Goal: Contribute content: Add original content to the website for others to see

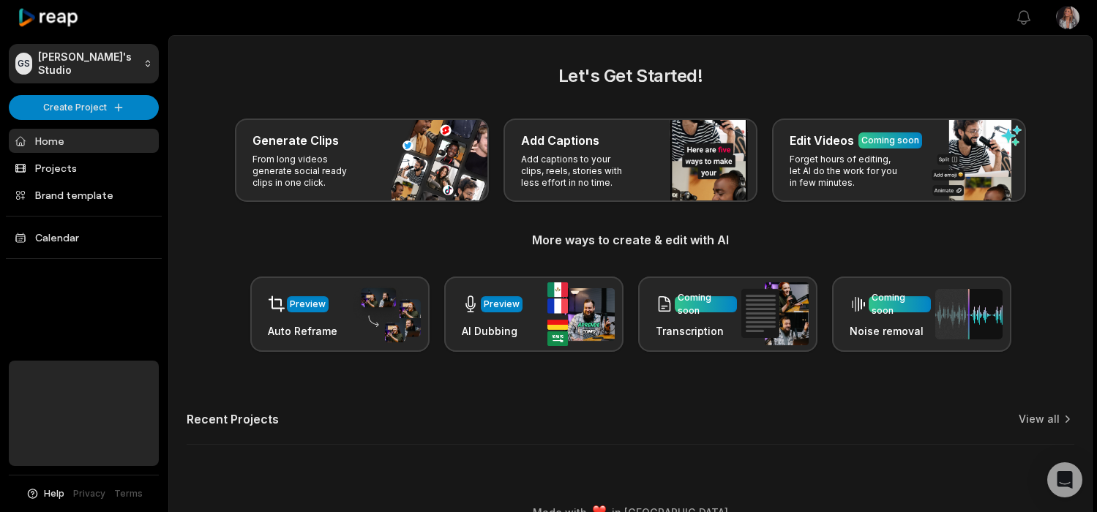
scroll to position [26, 0]
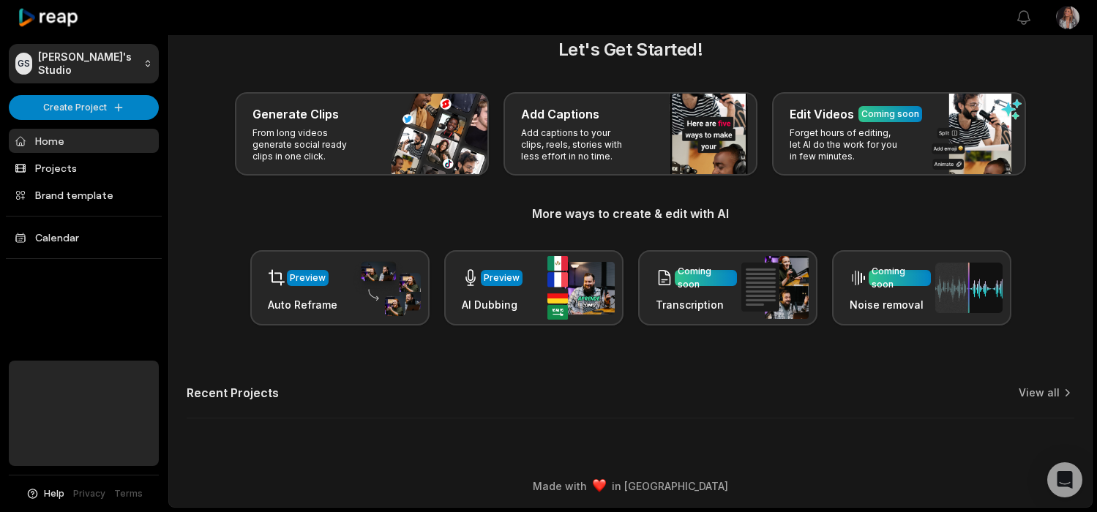
click at [73, 136] on link "Home" at bounding box center [84, 141] width 150 height 24
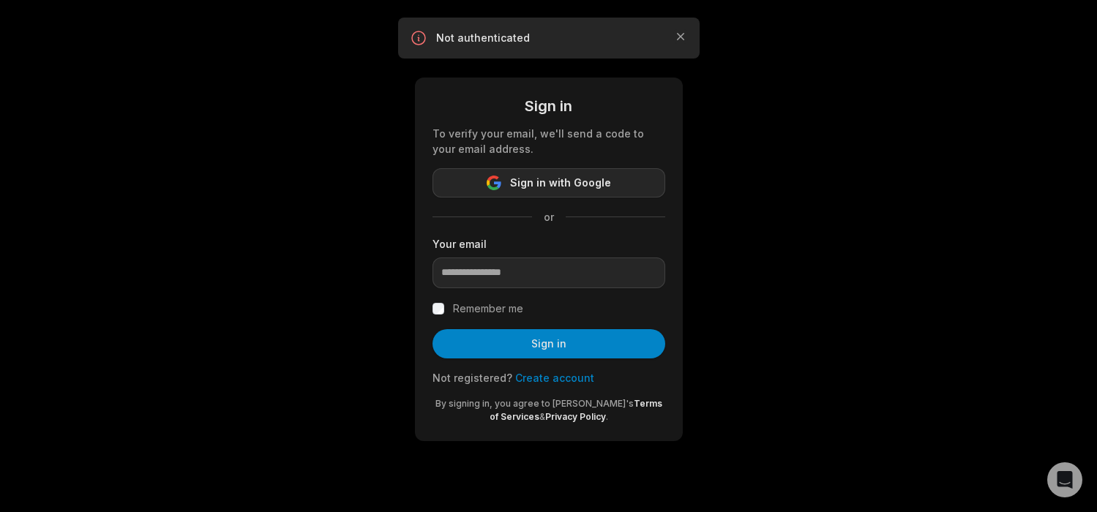
click at [578, 186] on span "Sign in with Google" at bounding box center [560, 183] width 101 height 18
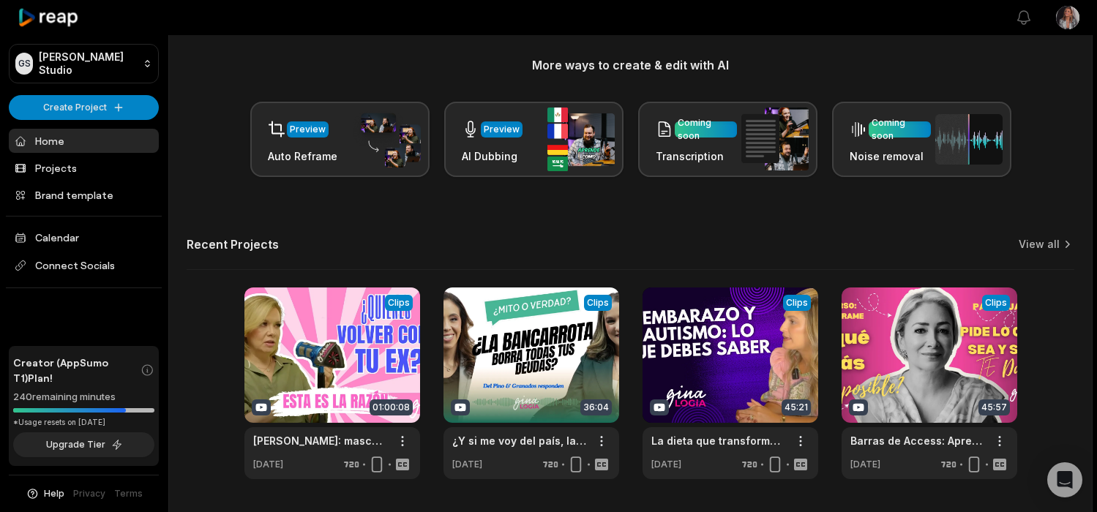
scroll to position [198, 0]
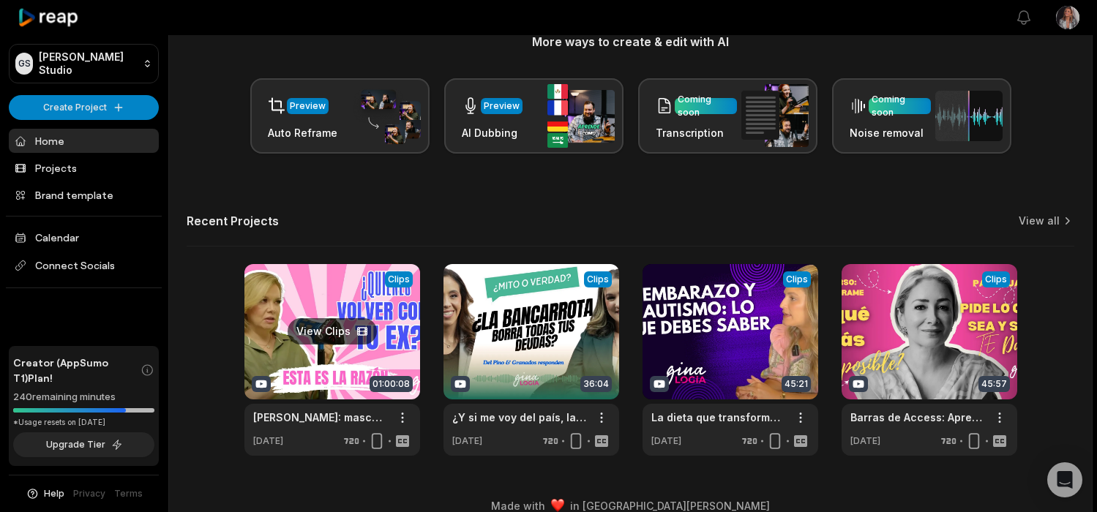
click at [325, 367] on link at bounding box center [333, 360] width 176 height 192
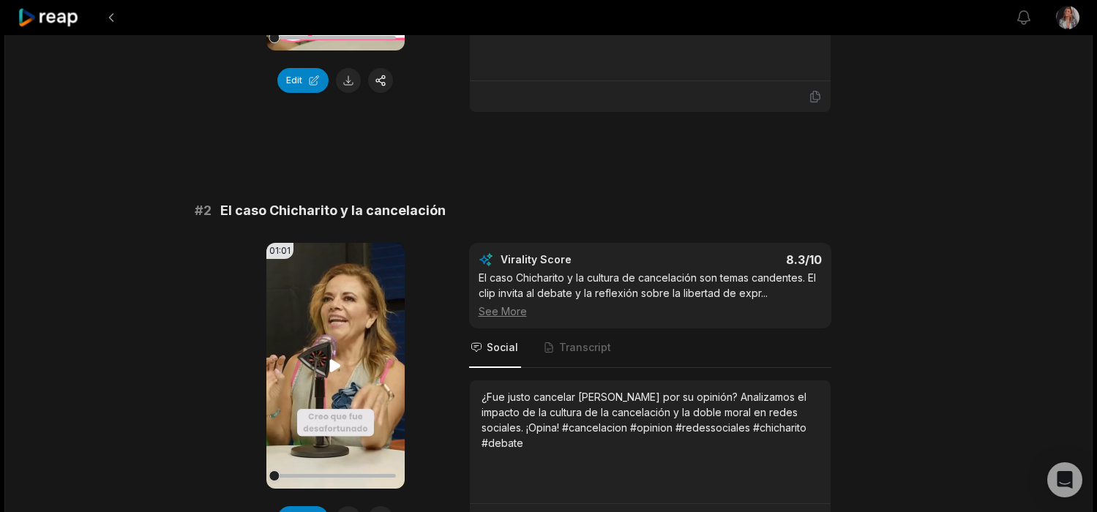
scroll to position [430, 0]
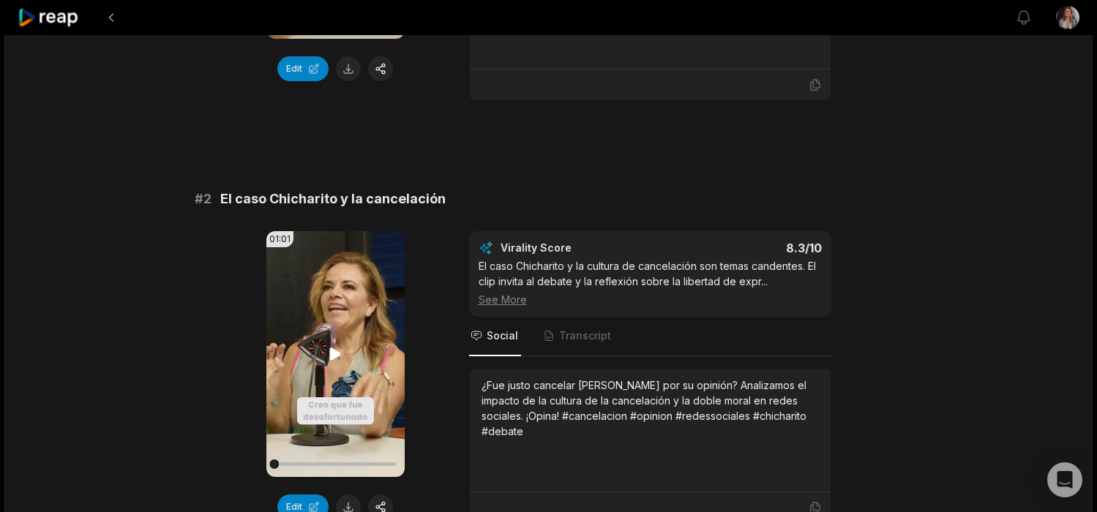
click at [330, 346] on icon at bounding box center [335, 355] width 18 height 18
click at [383, 495] on button "button" at bounding box center [380, 507] width 25 height 25
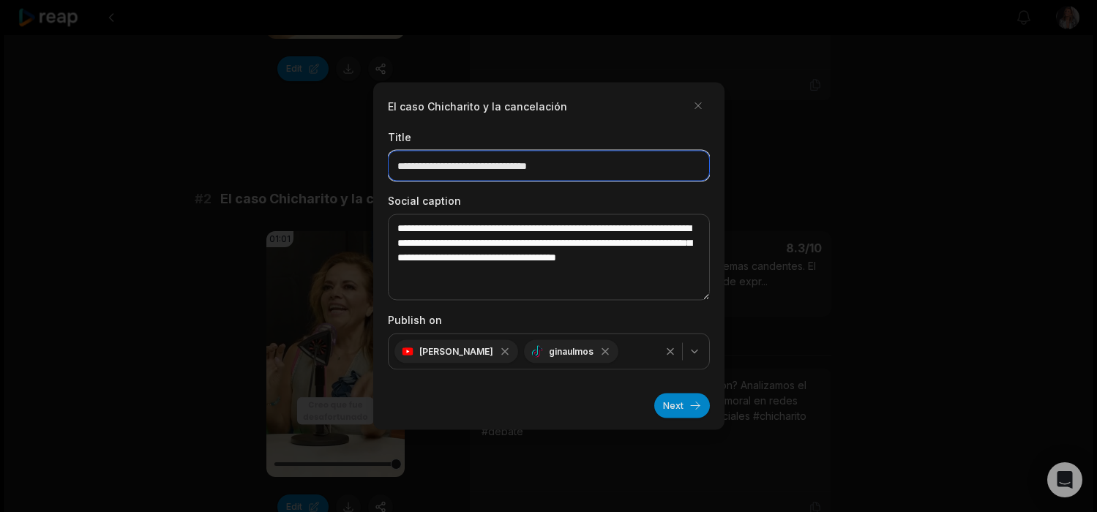
drag, startPoint x: 587, startPoint y: 169, endPoint x: 373, endPoint y: 159, distance: 214.7
click at [373, 159] on div "**********" at bounding box center [548, 257] width 351 height 348
type input "*"
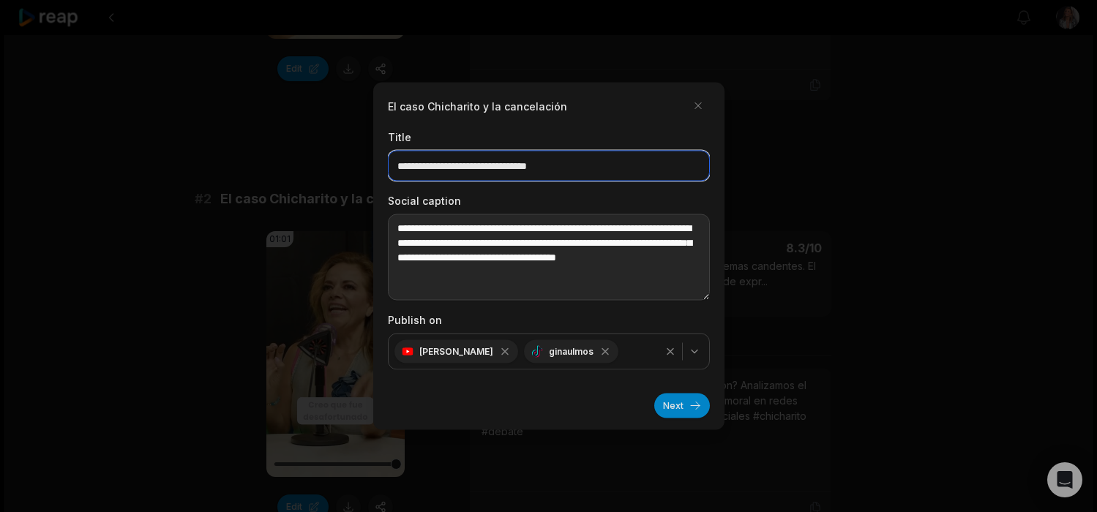
type input "**********"
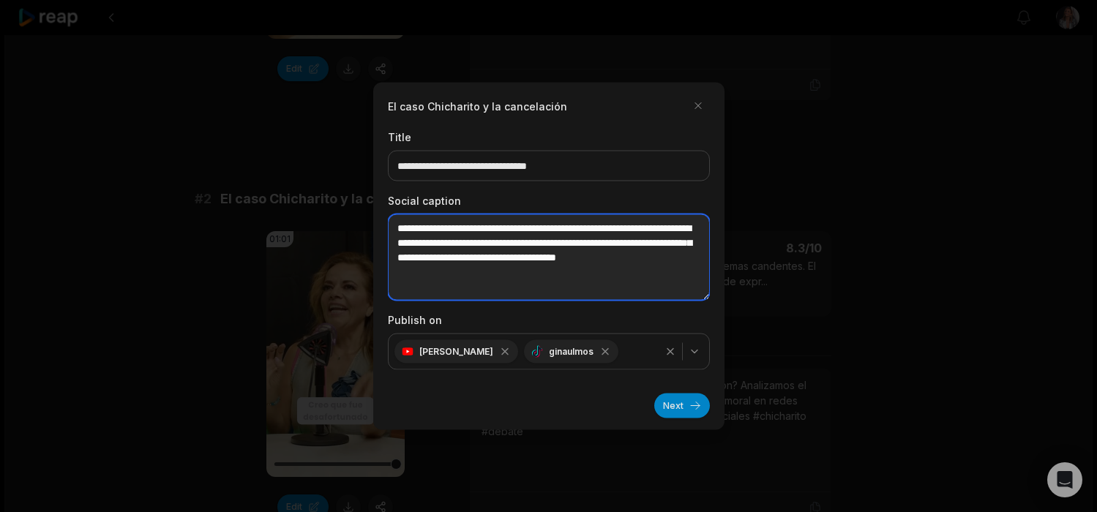
click at [536, 276] on textarea "**********" at bounding box center [549, 257] width 322 height 86
click at [671, 275] on textarea "**********" at bounding box center [549, 257] width 322 height 86
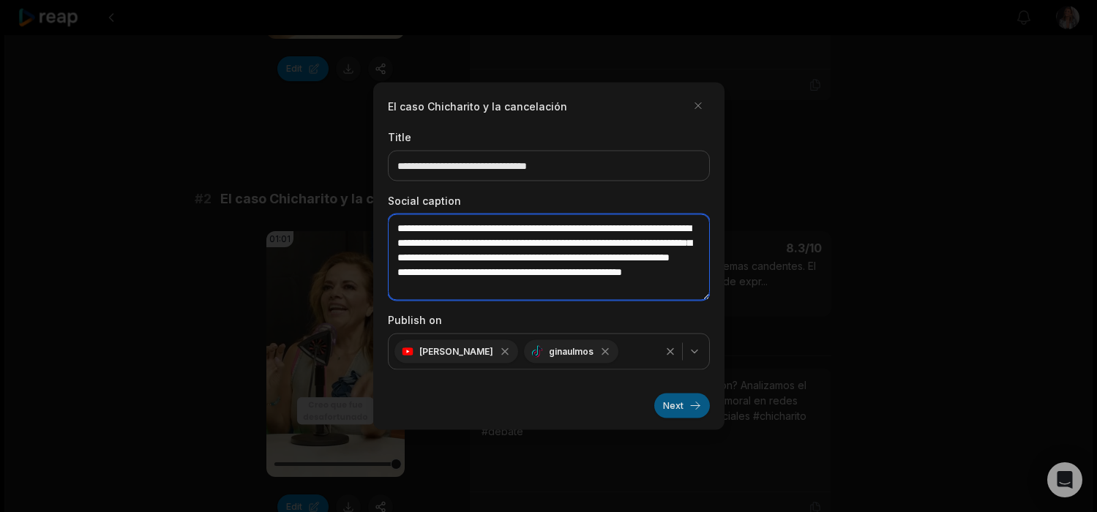
type textarea "**********"
click at [683, 406] on button "Next" at bounding box center [682, 406] width 56 height 25
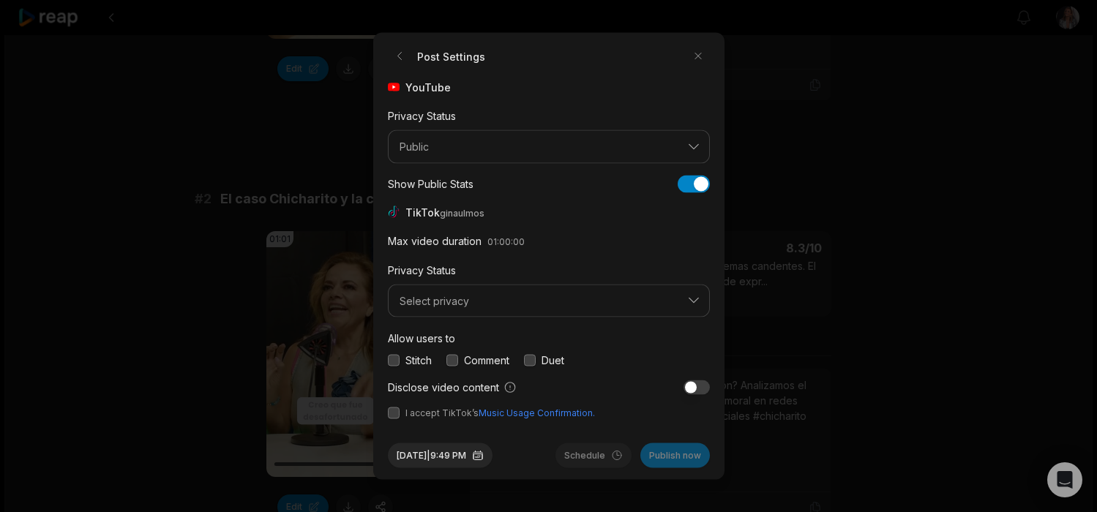
click at [393, 417] on button "button" at bounding box center [394, 414] width 12 height 12
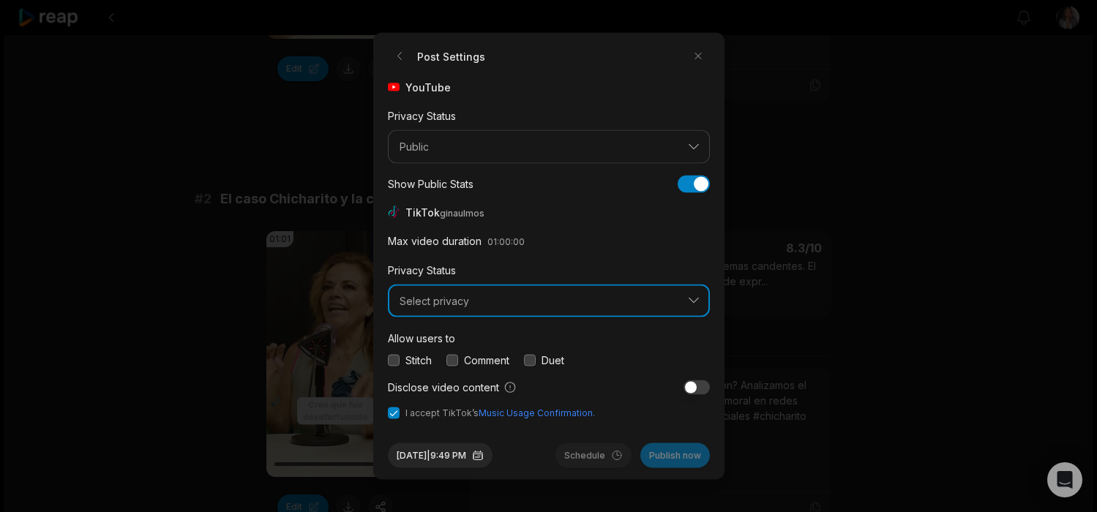
click at [398, 305] on button "Select privacy" at bounding box center [549, 301] width 322 height 34
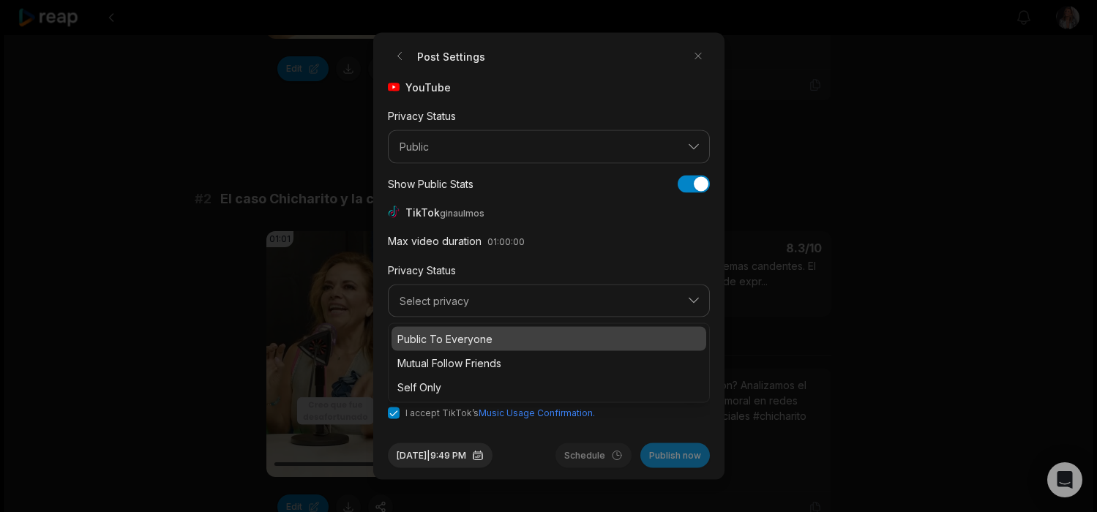
click at [429, 343] on p "Public To Everyone" at bounding box center [549, 339] width 303 height 15
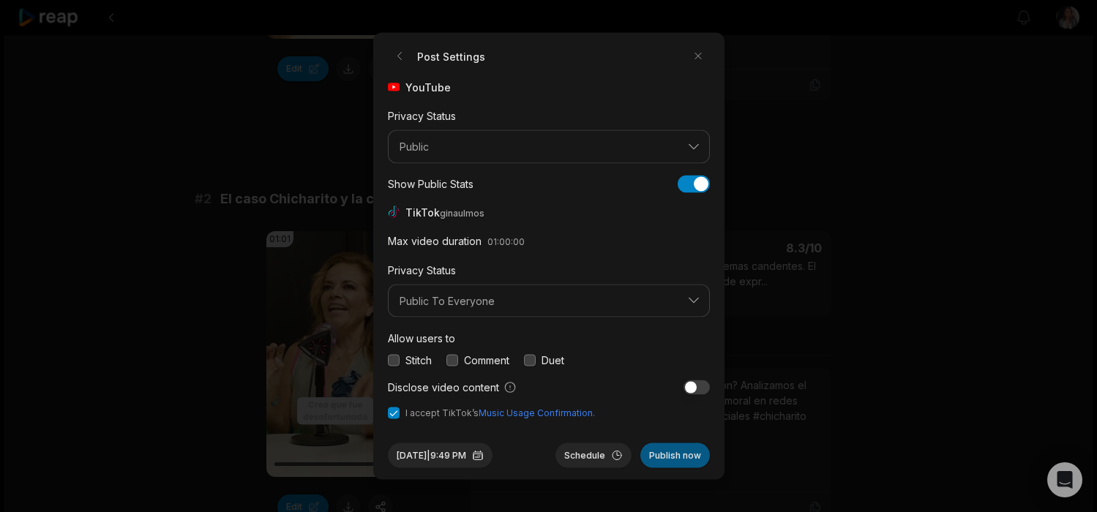
click at [689, 457] on button "Publish now" at bounding box center [676, 456] width 70 height 25
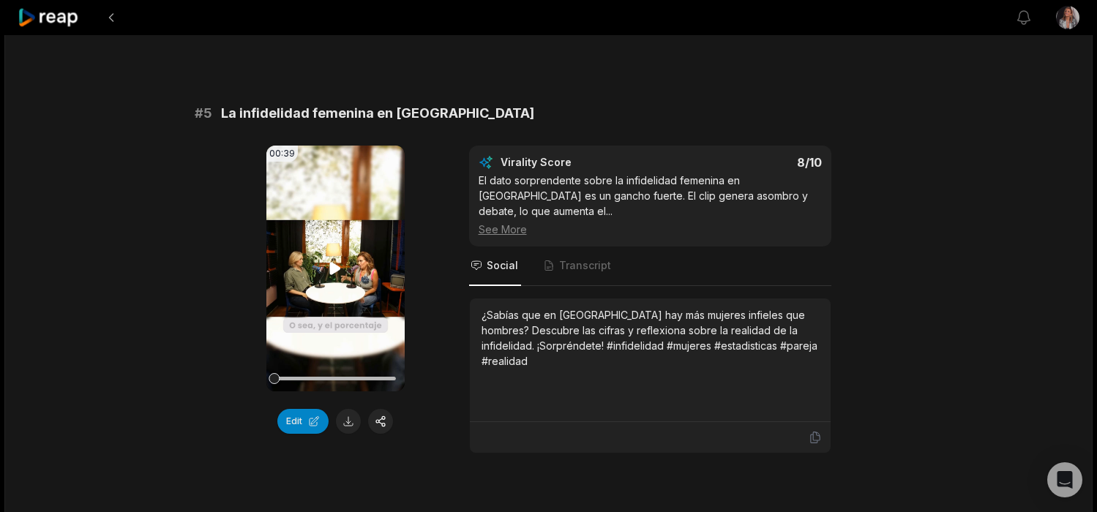
scroll to position [1802, 0]
click at [384, 408] on button "button" at bounding box center [380, 420] width 25 height 25
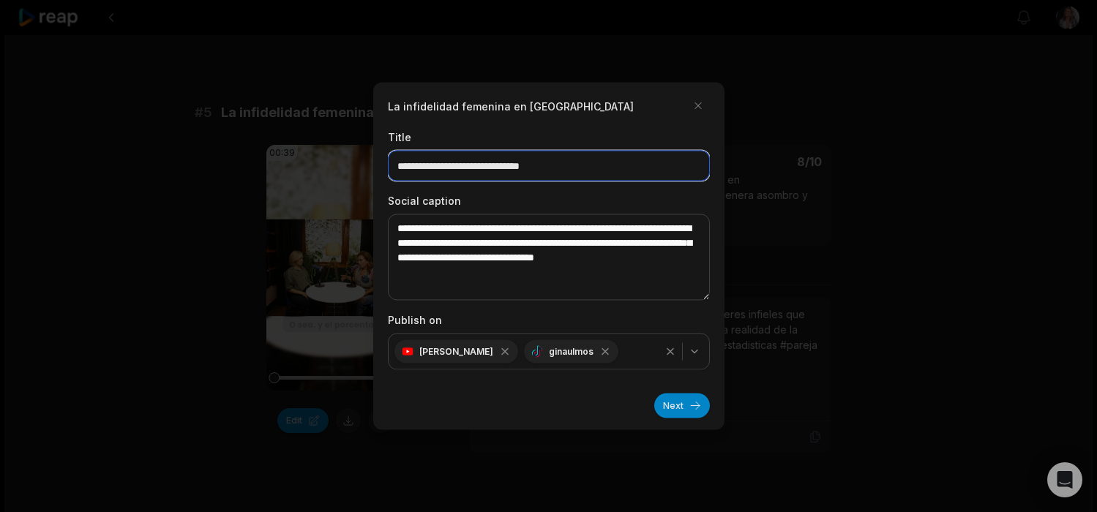
drag, startPoint x: 593, startPoint y: 171, endPoint x: 381, endPoint y: 164, distance: 211.7
click at [381, 164] on div "**********" at bounding box center [548, 257] width 351 height 348
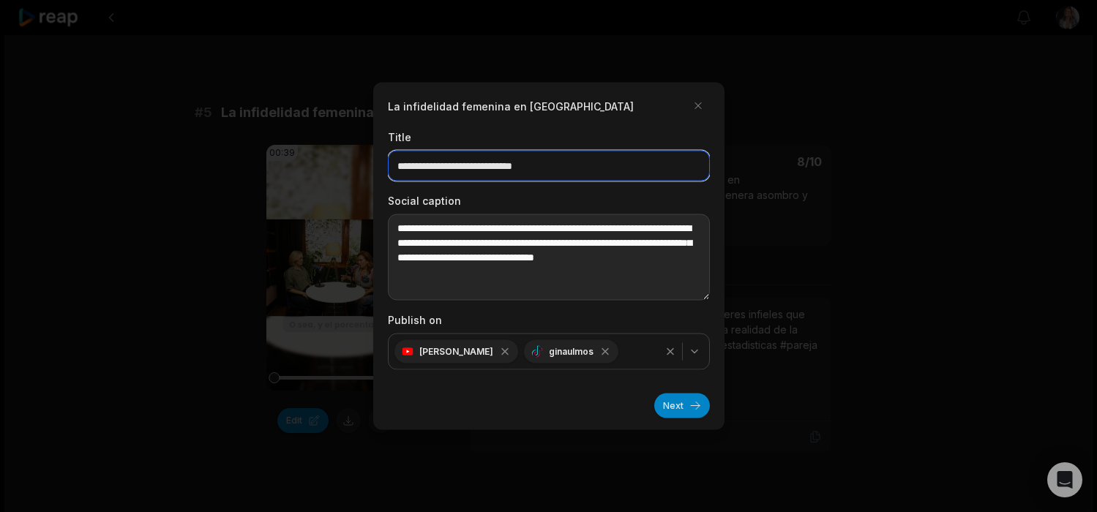
type input "**********"
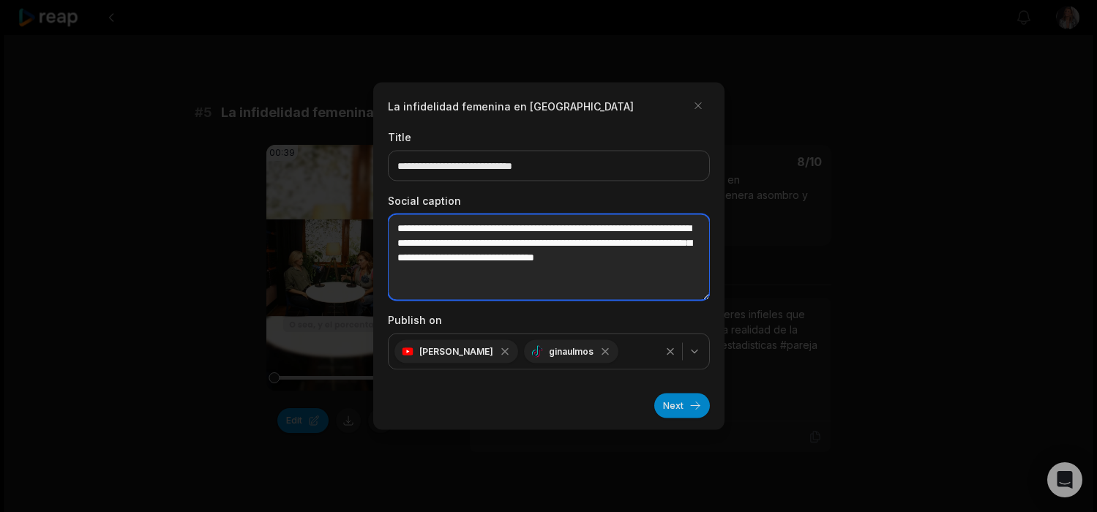
click at [607, 274] on textarea "**********" at bounding box center [549, 257] width 322 height 86
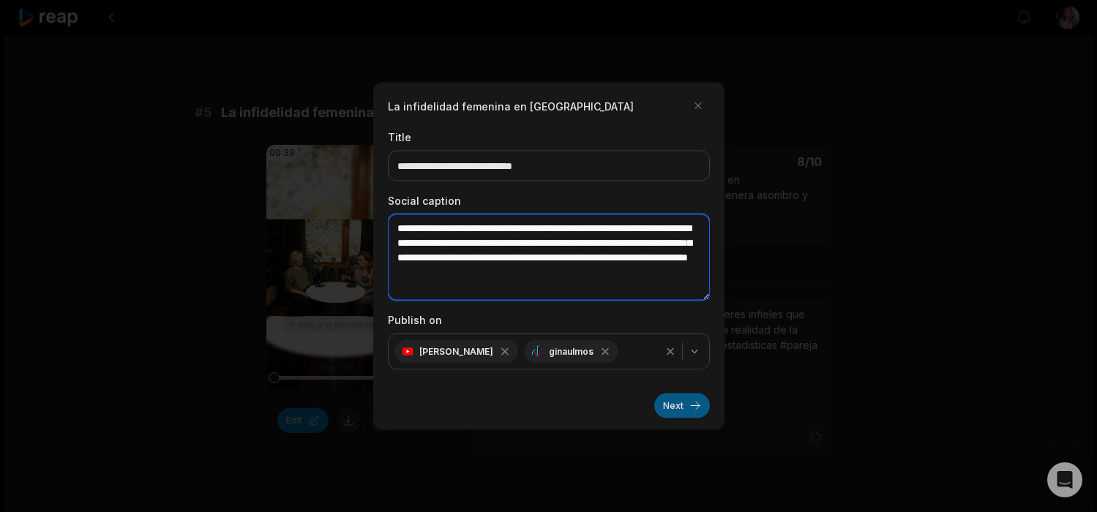
type textarea "**********"
click at [693, 411] on button "Next" at bounding box center [682, 406] width 56 height 25
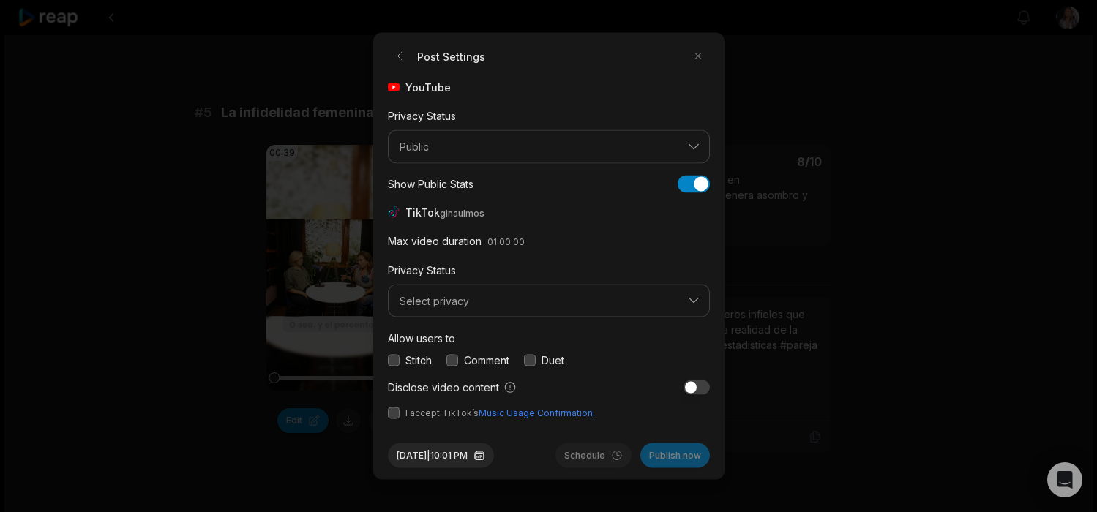
click at [392, 414] on button "button" at bounding box center [394, 414] width 12 height 12
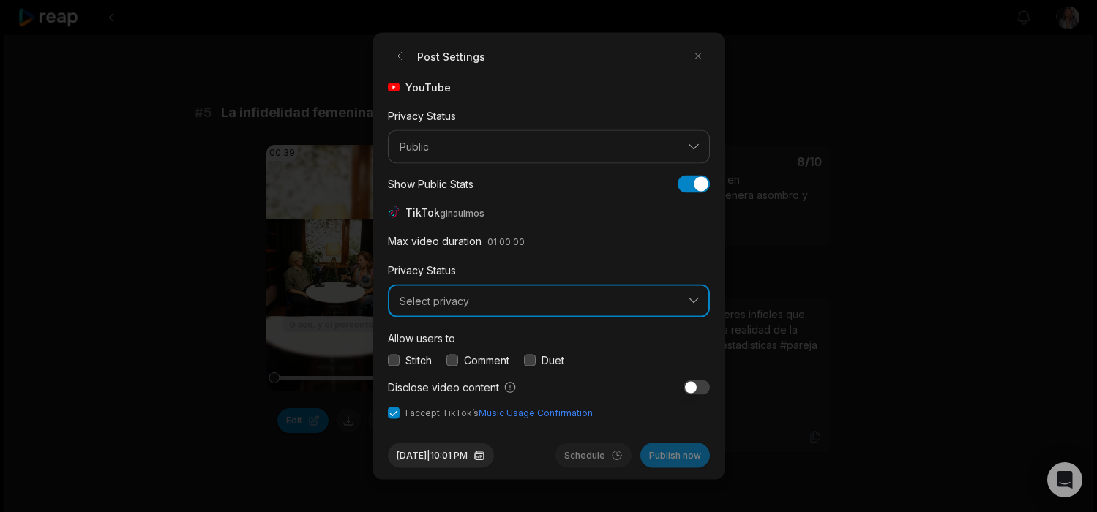
click at [418, 305] on span "Select privacy" at bounding box center [539, 300] width 278 height 13
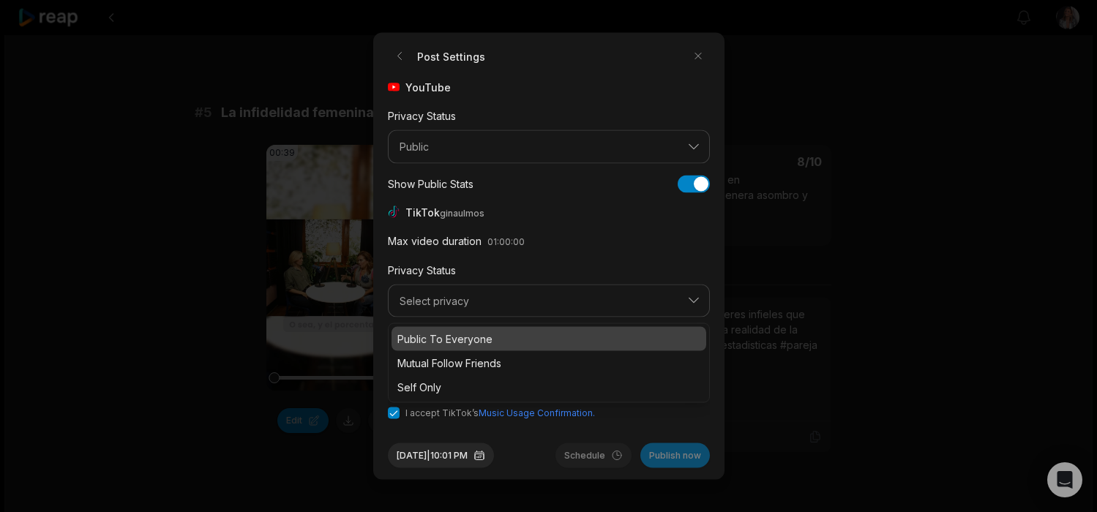
click at [424, 340] on p "Public To Everyone" at bounding box center [549, 339] width 303 height 15
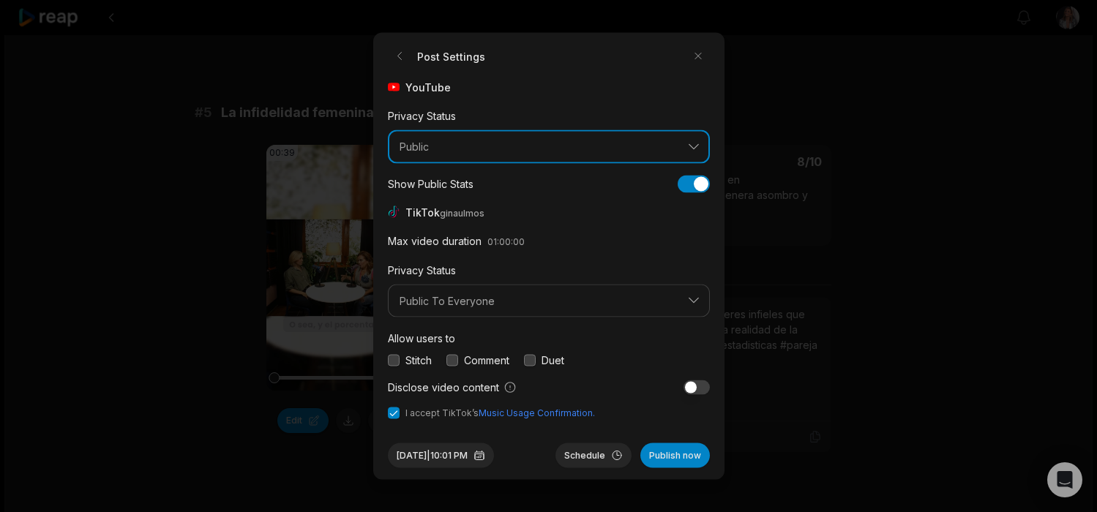
click at [425, 135] on button "Public" at bounding box center [549, 147] width 322 height 34
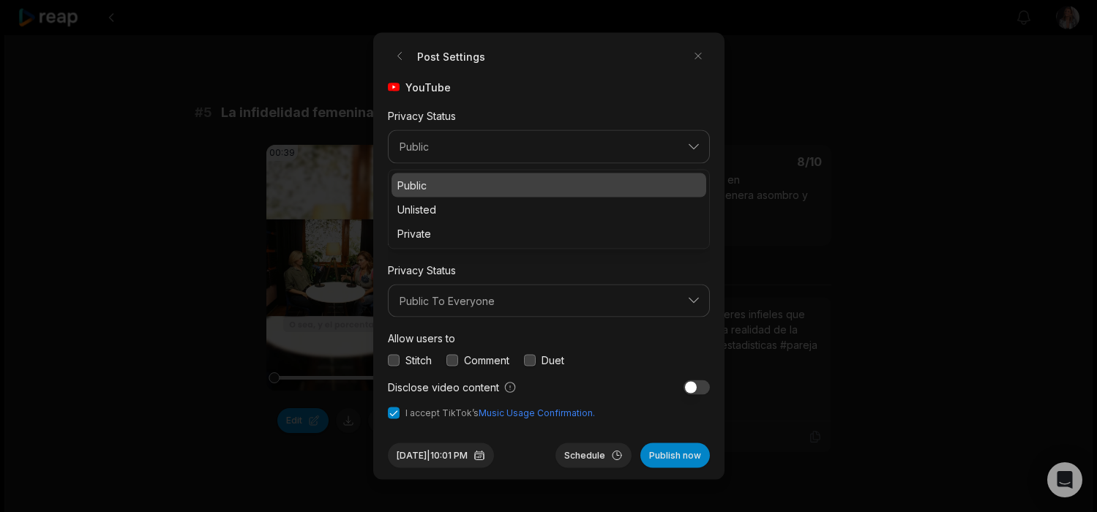
click at [436, 185] on p "Public" at bounding box center [549, 184] width 303 height 15
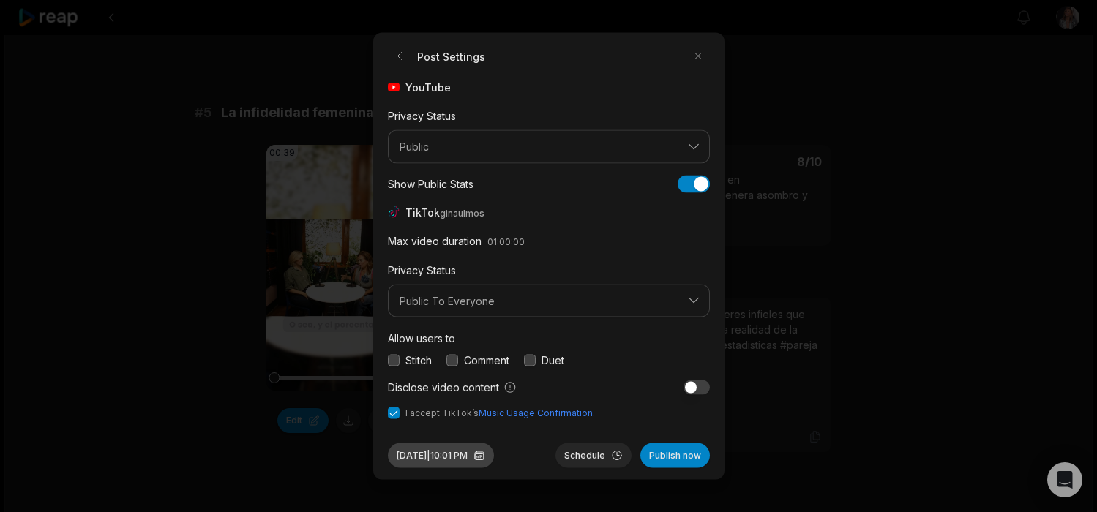
click at [455, 456] on button "Sep 4, 2025 | 10:01 PM" at bounding box center [441, 456] width 106 height 25
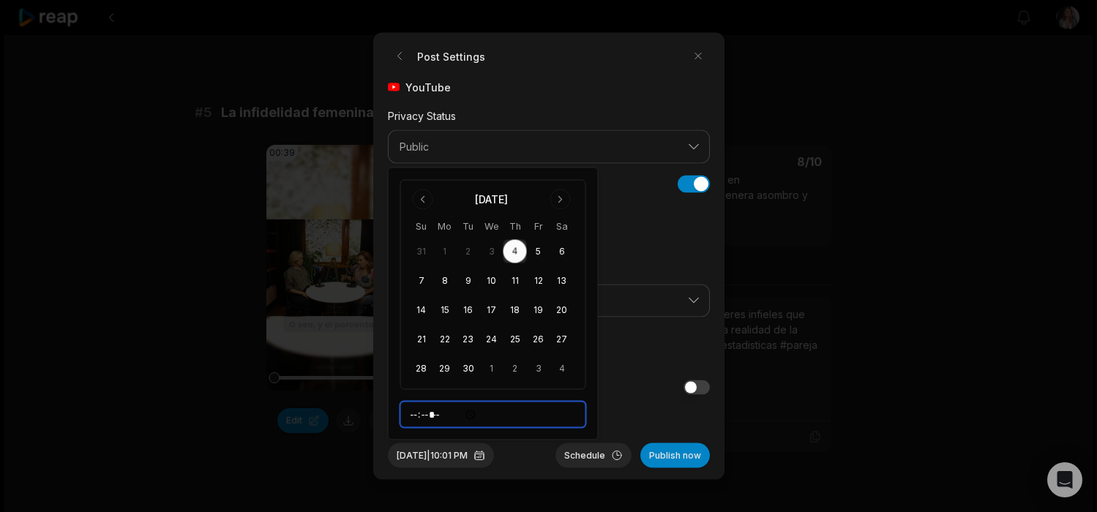
click at [419, 416] on input "*****" at bounding box center [493, 415] width 186 height 26
click at [451, 418] on input "*****" at bounding box center [493, 415] width 186 height 26
type input "*****"
click at [676, 460] on button "Publish now" at bounding box center [676, 456] width 70 height 25
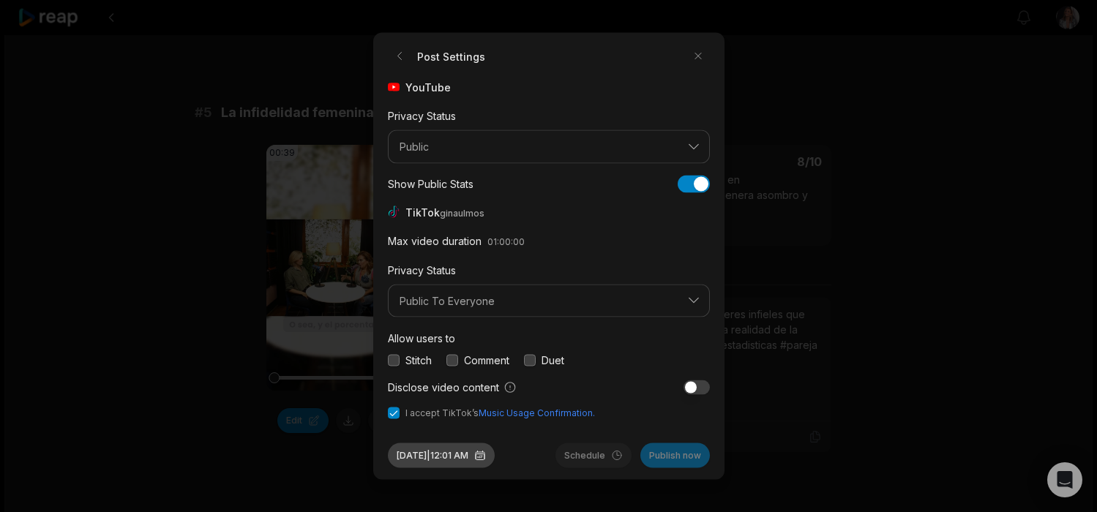
click at [466, 458] on button "Sep 4, 2025 | 12:01 AM" at bounding box center [441, 456] width 107 height 25
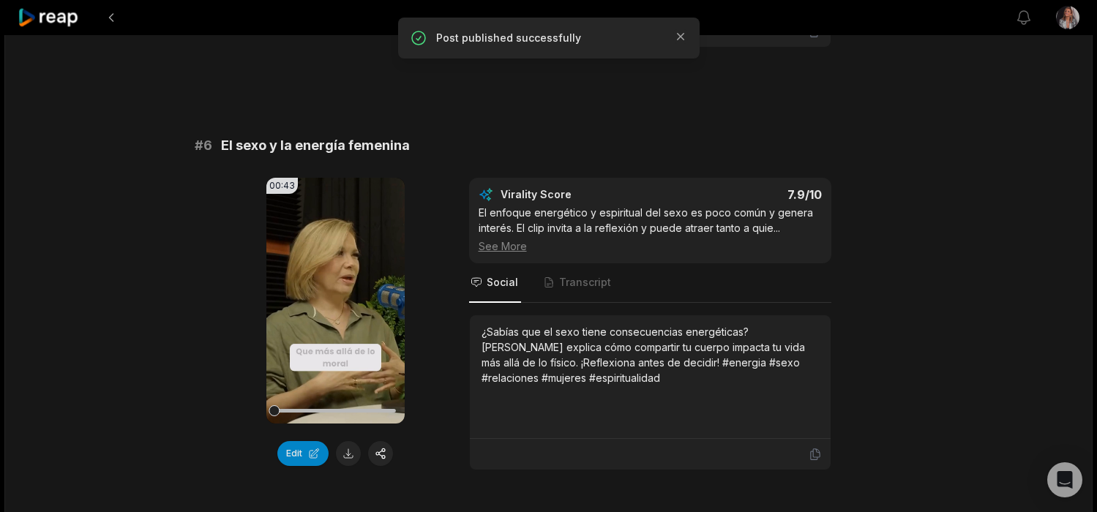
scroll to position [2226, 0]
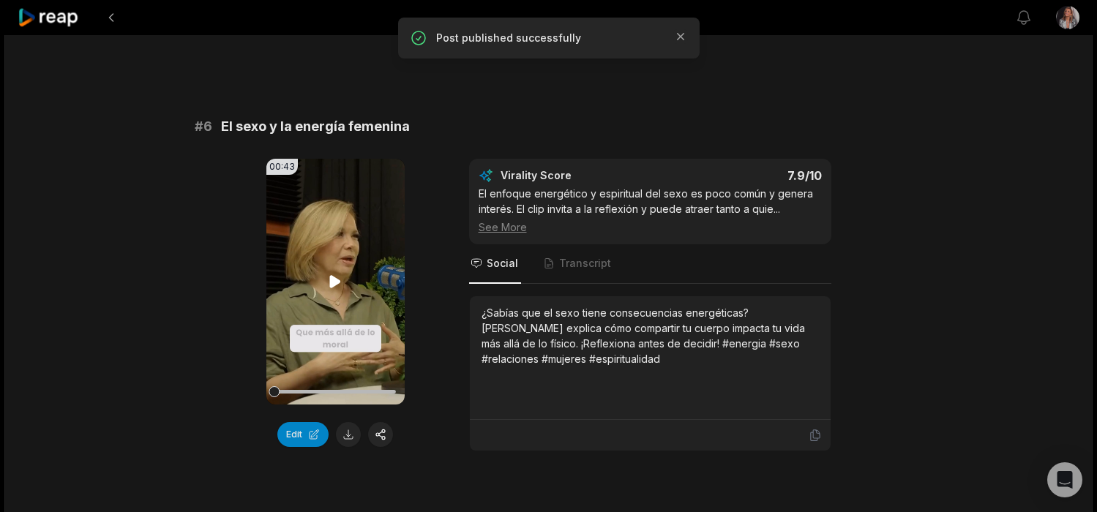
click at [332, 275] on icon at bounding box center [335, 281] width 11 height 12
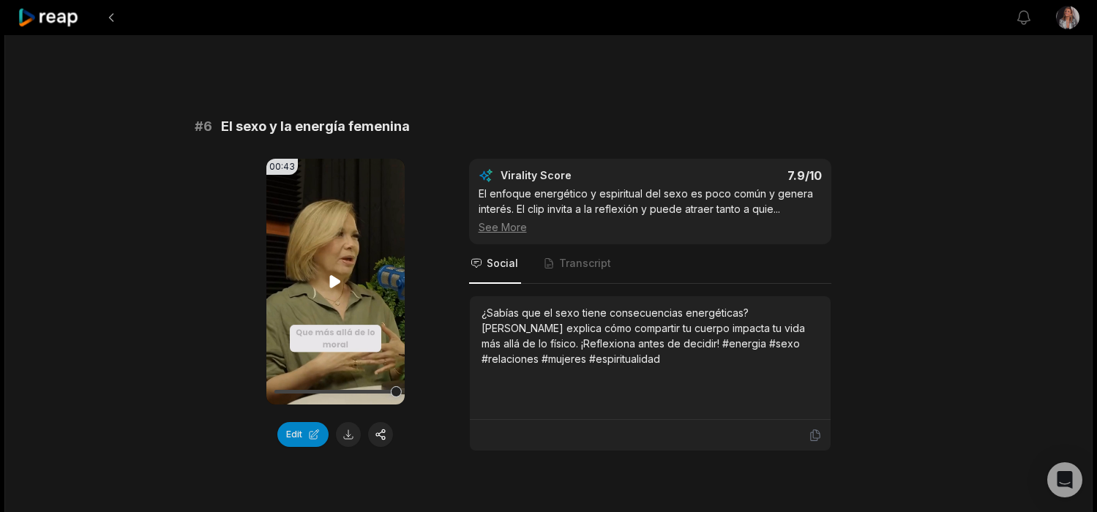
click at [332, 275] on icon at bounding box center [335, 281] width 11 height 12
click at [816, 429] on icon at bounding box center [815, 435] width 13 height 13
click at [383, 422] on button "button" at bounding box center [380, 434] width 25 height 25
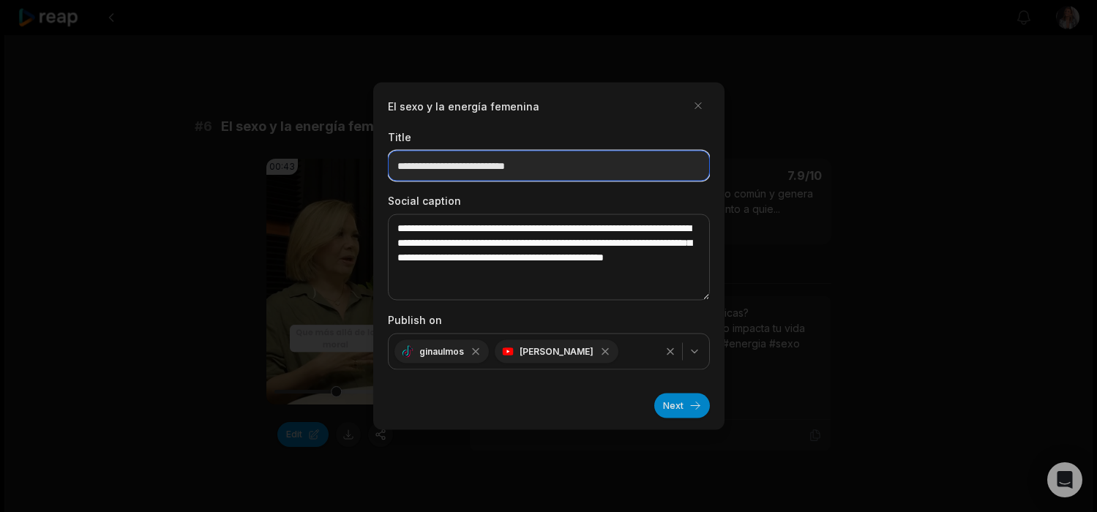
drag, startPoint x: 440, startPoint y: 165, endPoint x: 413, endPoint y: 168, distance: 27.2
click at [413, 169] on input "**********" at bounding box center [549, 166] width 322 height 31
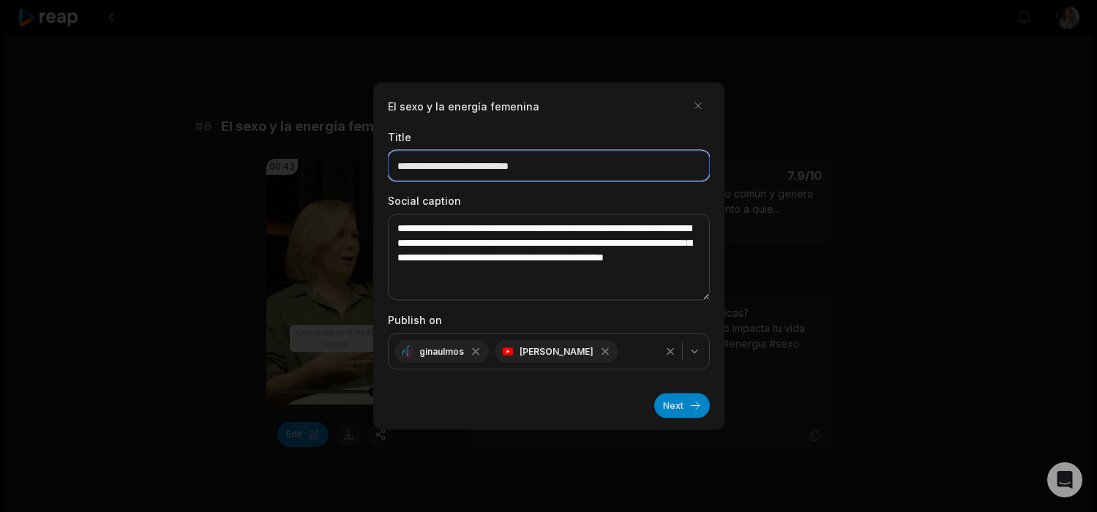
drag, startPoint x: 445, startPoint y: 166, endPoint x: 381, endPoint y: 166, distance: 63.7
click at [381, 166] on div "**********" at bounding box center [548, 257] width 351 height 348
type input "**********"
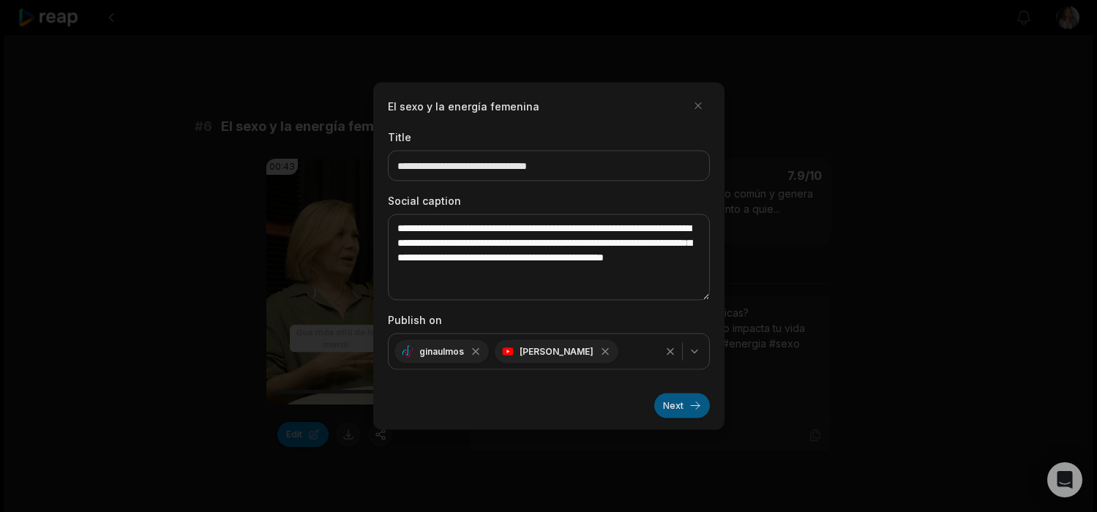
click at [684, 404] on button "Next" at bounding box center [682, 406] width 56 height 25
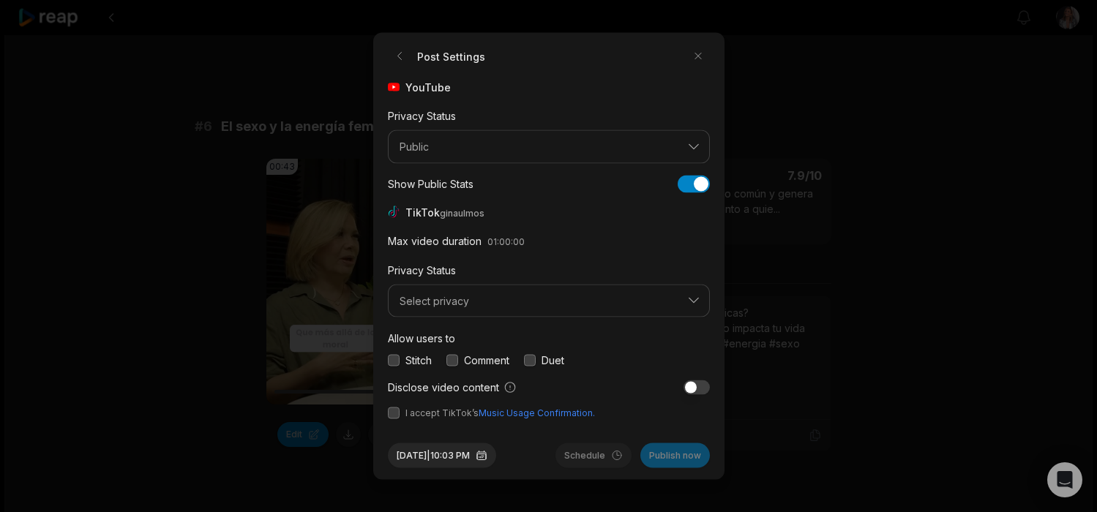
click at [394, 413] on button "button" at bounding box center [394, 414] width 12 height 12
click at [391, 357] on button "button" at bounding box center [394, 360] width 12 height 12
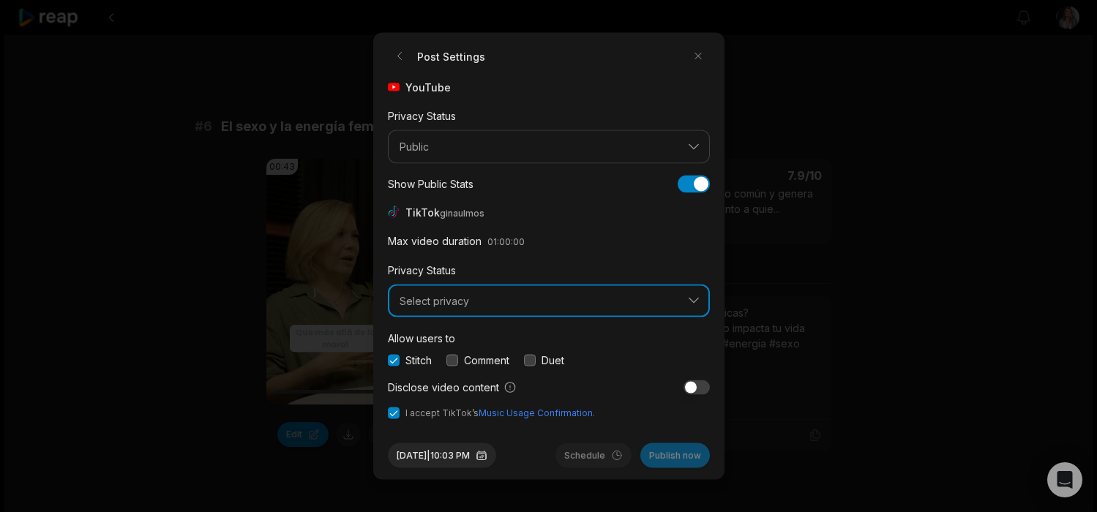
click at [421, 302] on span "Select privacy" at bounding box center [539, 300] width 278 height 13
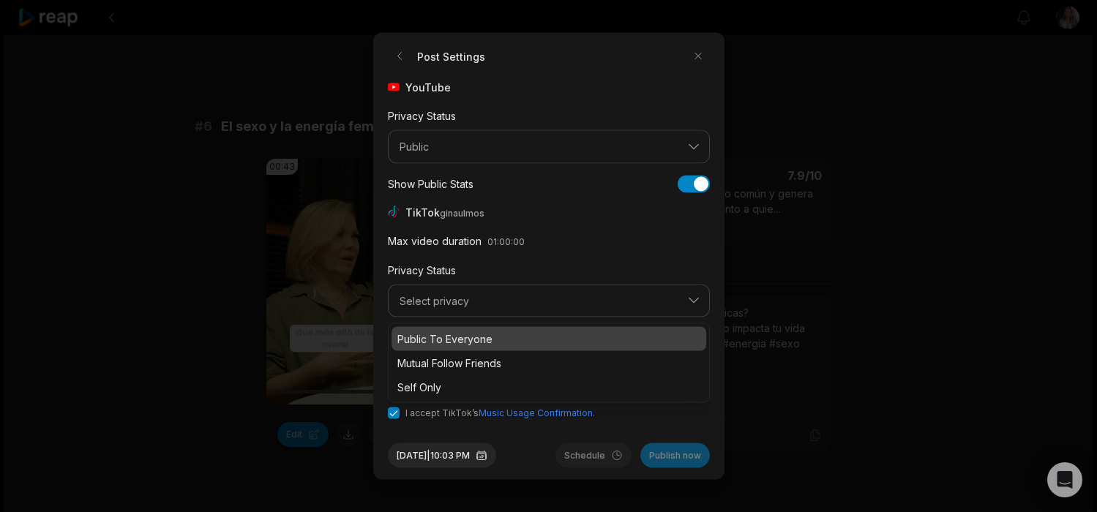
click at [429, 340] on p "Public To Everyone" at bounding box center [549, 339] width 303 height 15
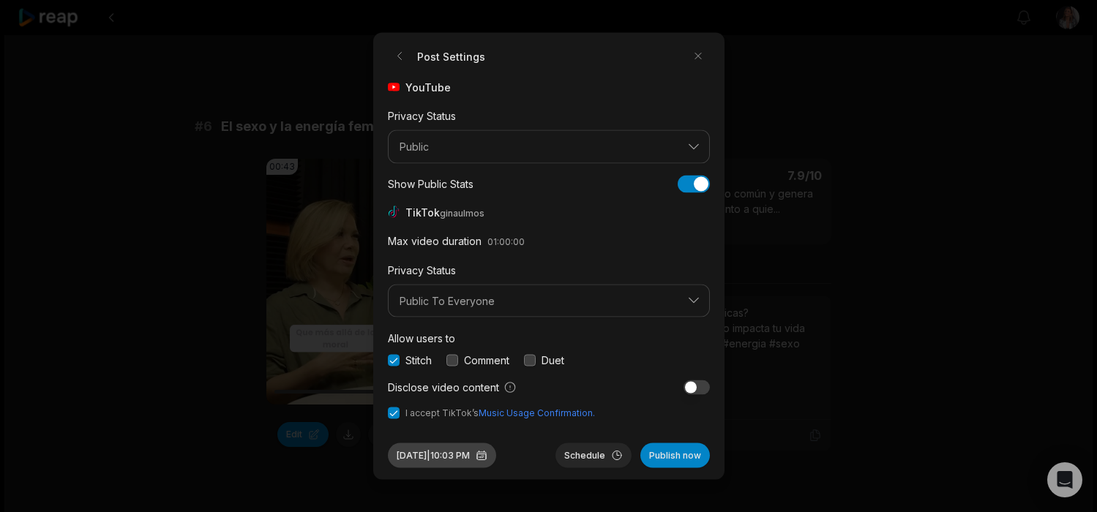
click at [472, 458] on button "Sep 4, 2025 | 10:03 PM" at bounding box center [442, 456] width 108 height 25
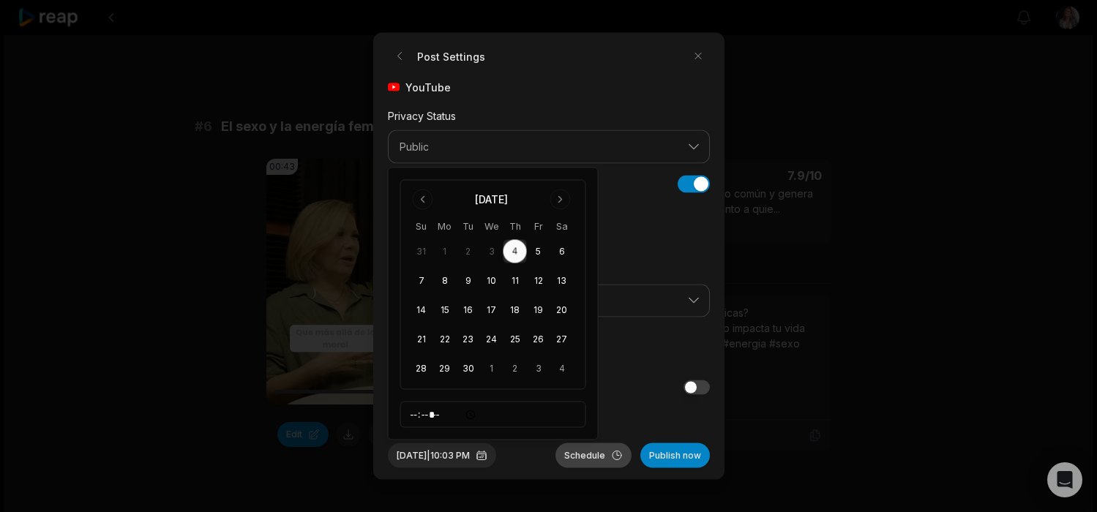
click at [589, 456] on button "Schedule" at bounding box center [594, 456] width 76 height 25
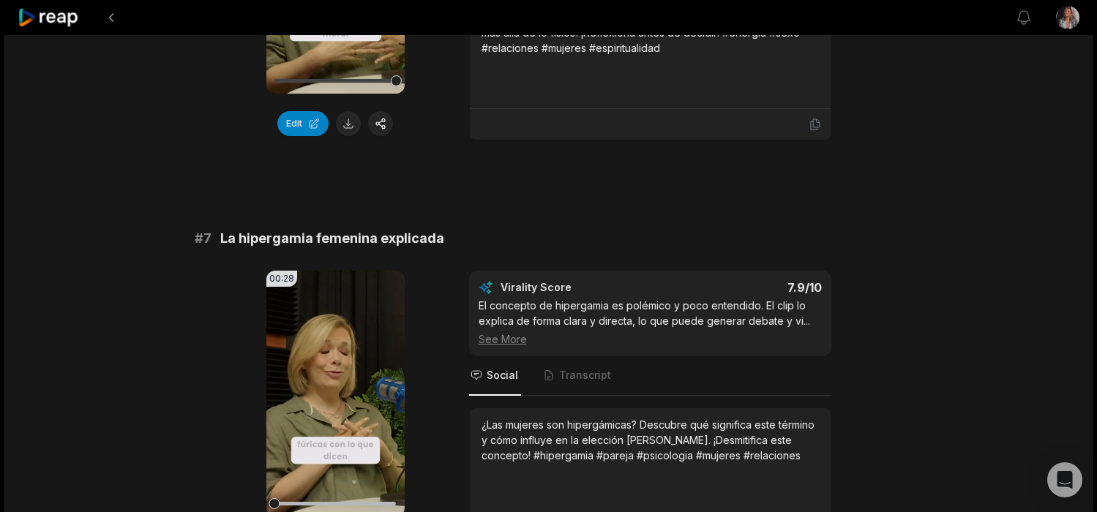
scroll to position [2556, 0]
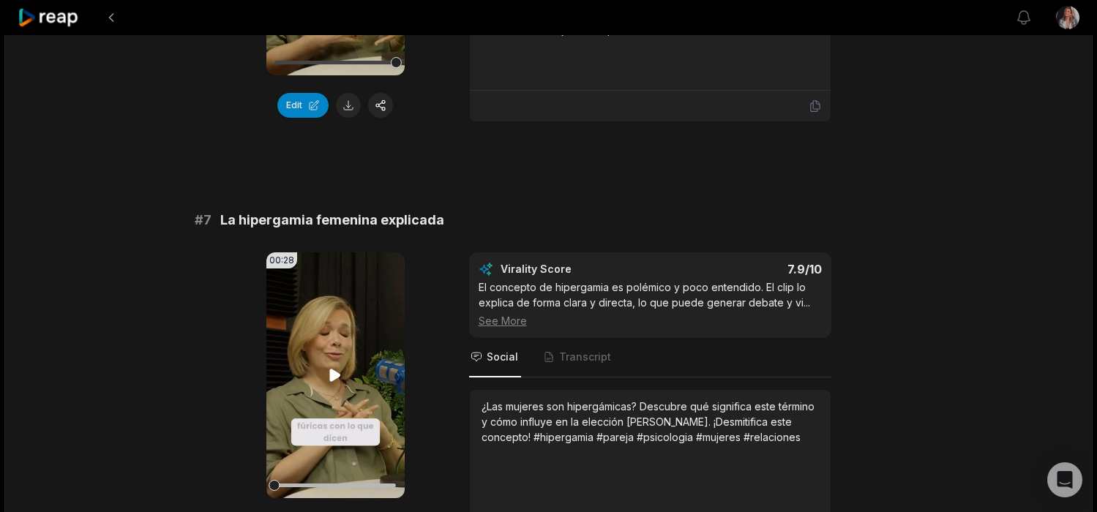
click at [338, 367] on icon at bounding box center [335, 376] width 18 height 18
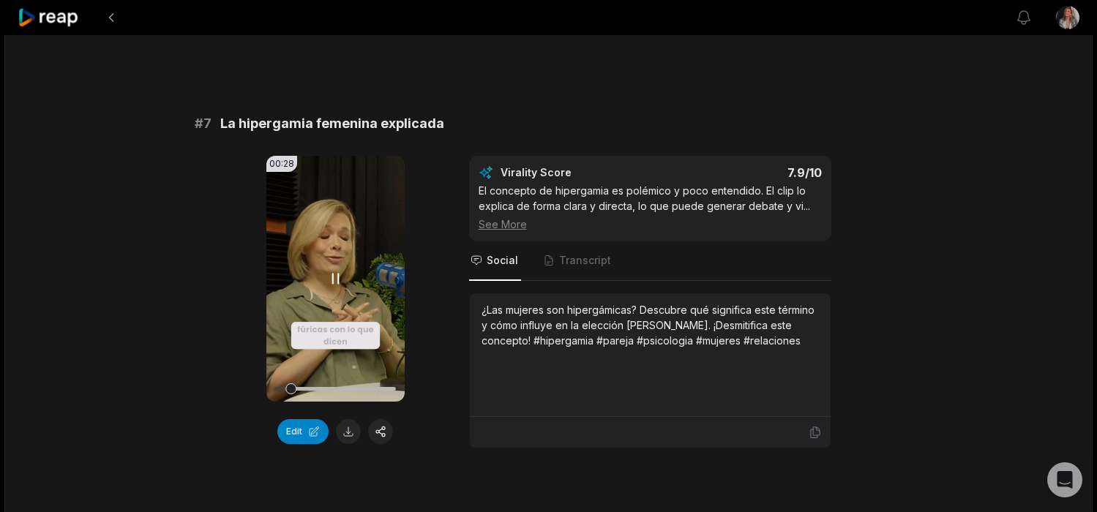
scroll to position [2654, 0]
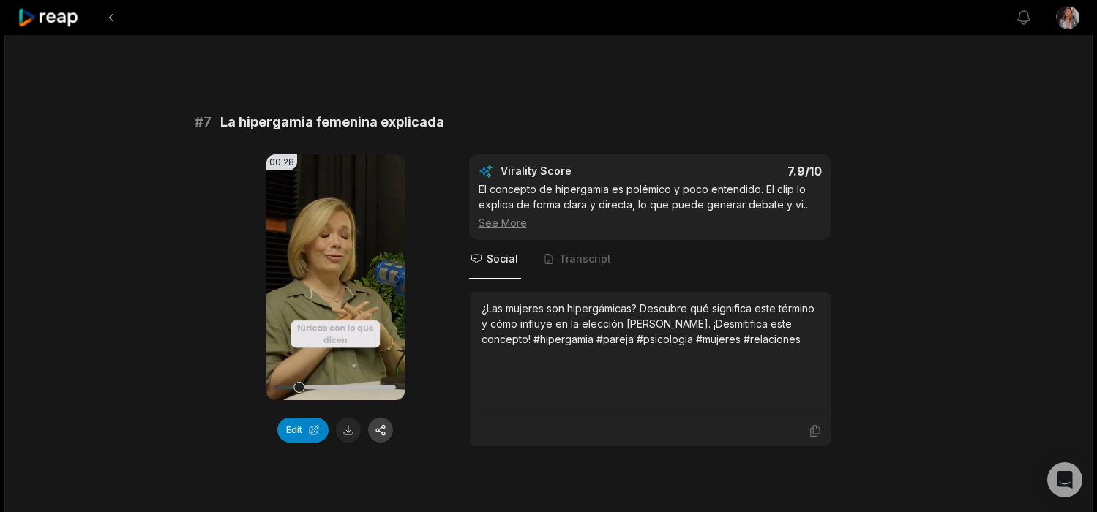
click at [379, 418] on button "button" at bounding box center [380, 430] width 25 height 25
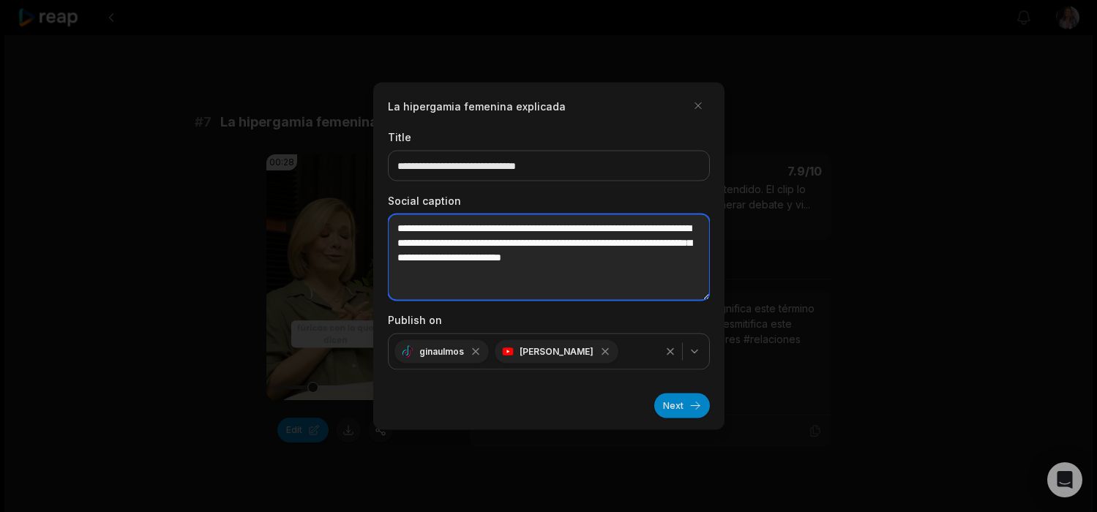
click at [488, 277] on textarea "**********" at bounding box center [549, 257] width 322 height 86
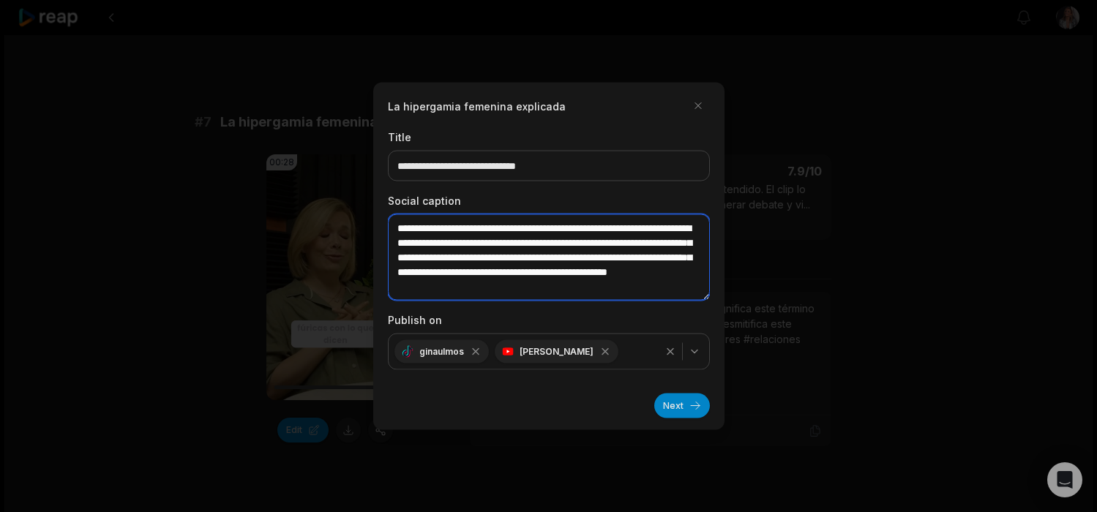
scroll to position [7, 0]
type textarea "**********"
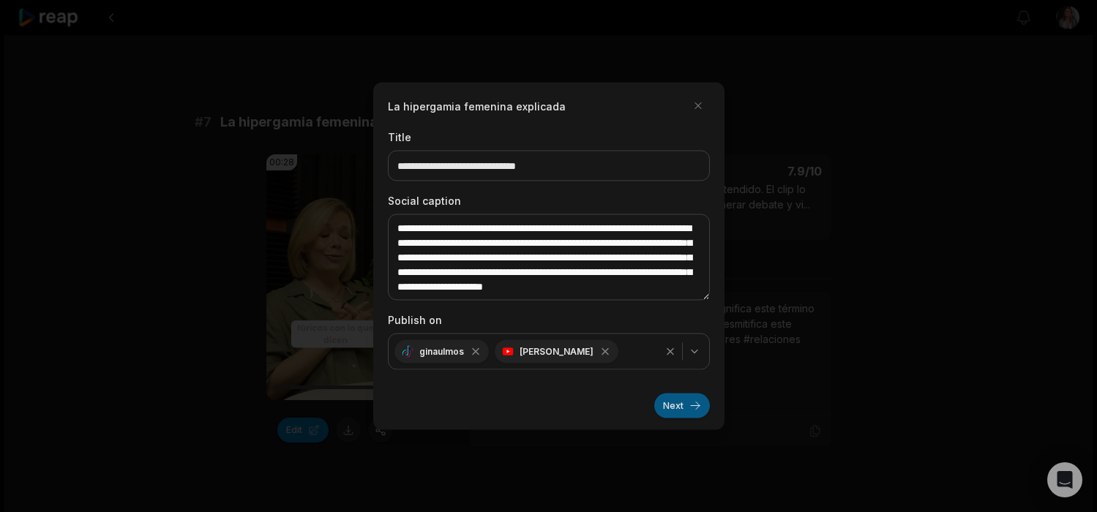
click at [682, 404] on button "Next" at bounding box center [682, 406] width 56 height 25
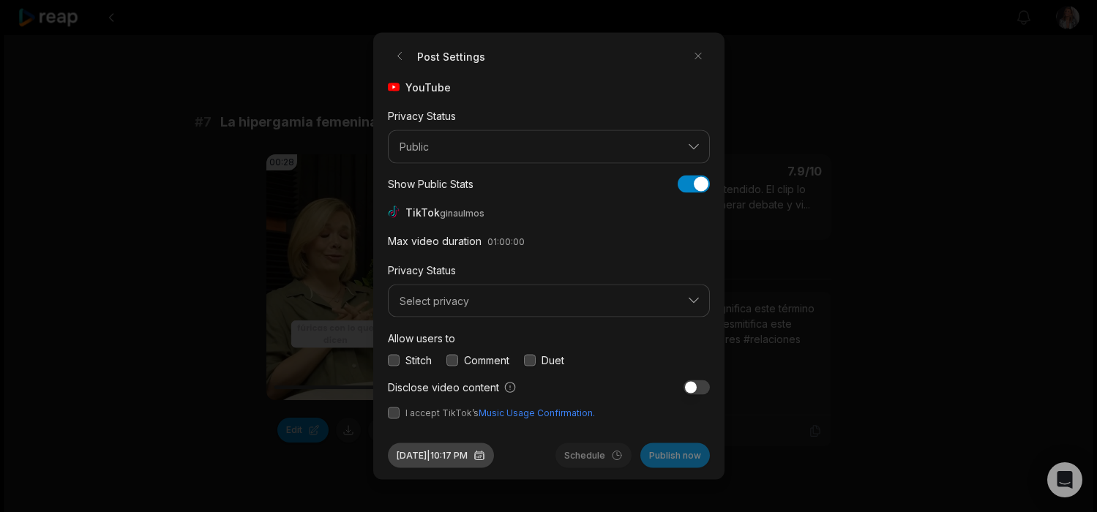
click at [408, 460] on button "Sep 4, 2025 | 10:17 PM" at bounding box center [441, 456] width 106 height 25
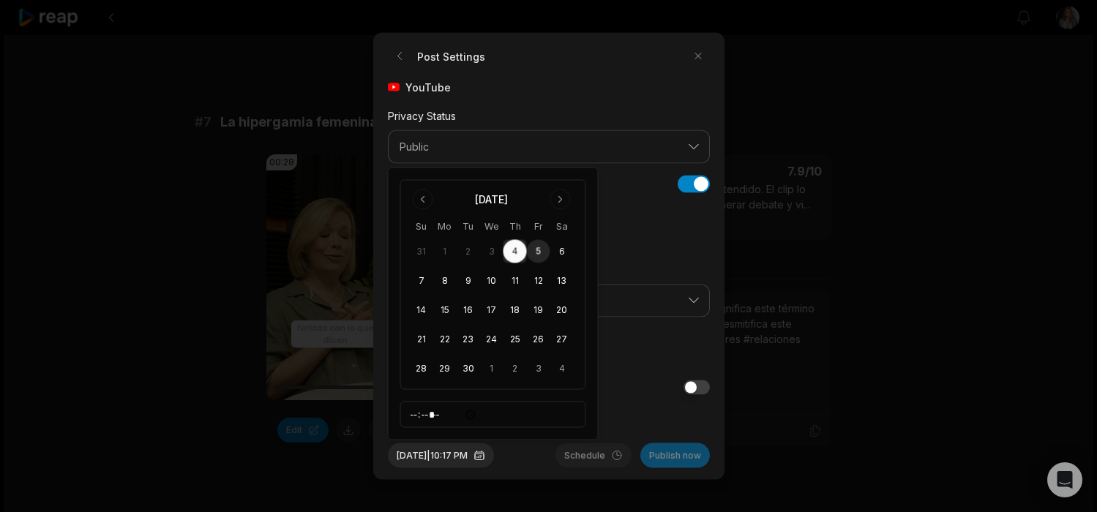
click at [533, 250] on button "5" at bounding box center [538, 251] width 23 height 23
click at [485, 459] on button "Sep 5, 2025 | 10:17 PM" at bounding box center [441, 456] width 106 height 25
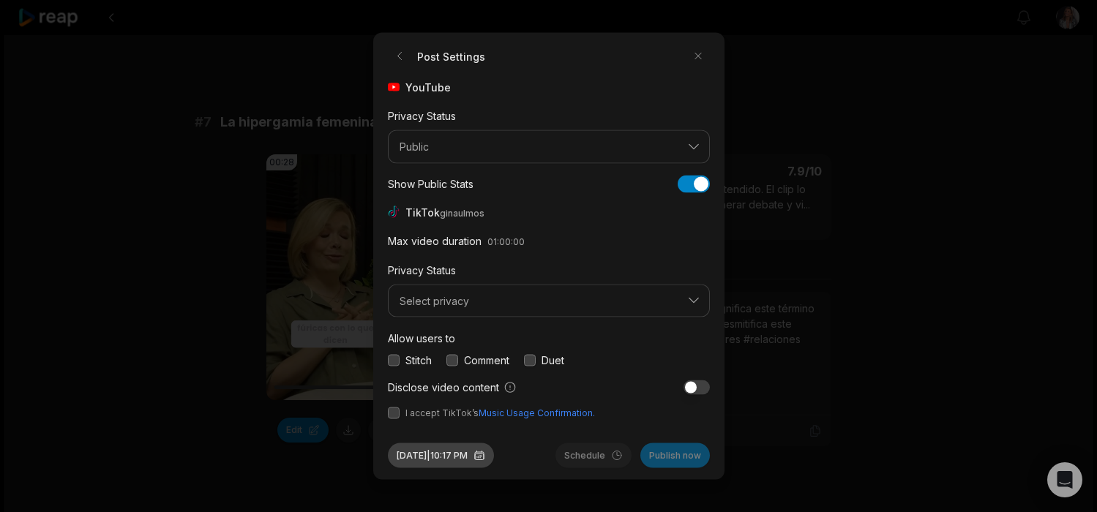
click at [468, 457] on button "Sep 5, 2025 | 10:17 PM" at bounding box center [441, 456] width 106 height 25
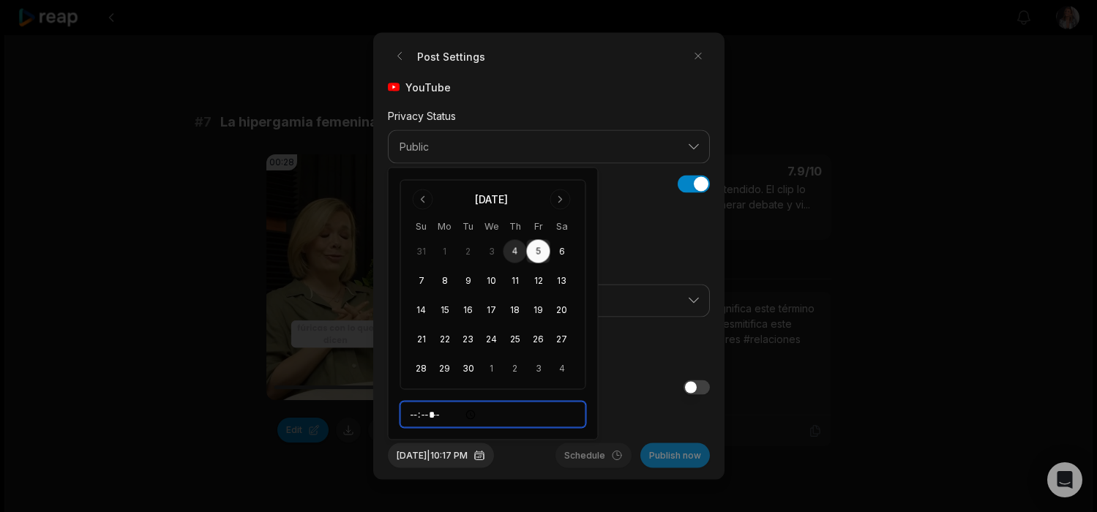
click at [447, 414] on input "*****" at bounding box center [493, 415] width 186 height 26
click at [416, 417] on input "*****" at bounding box center [493, 415] width 186 height 26
type input "*****"
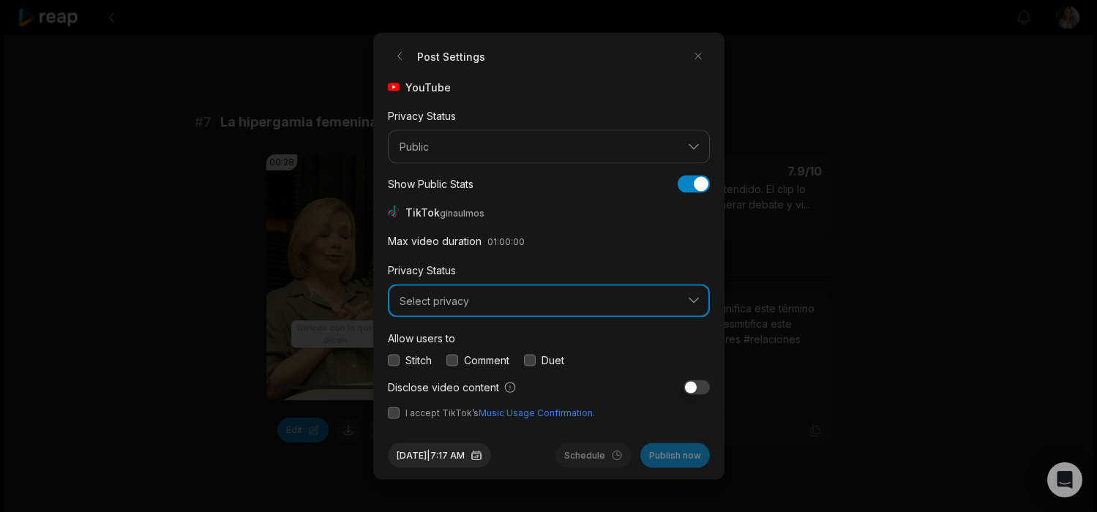
click at [428, 305] on span "Select privacy" at bounding box center [539, 300] width 278 height 13
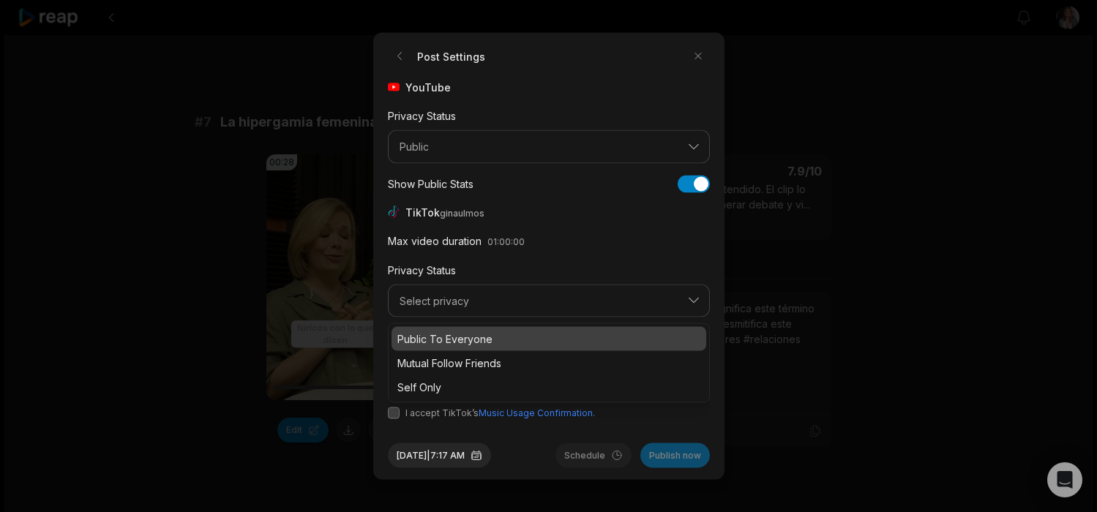
click at [439, 341] on p "Public To Everyone" at bounding box center [549, 339] width 303 height 15
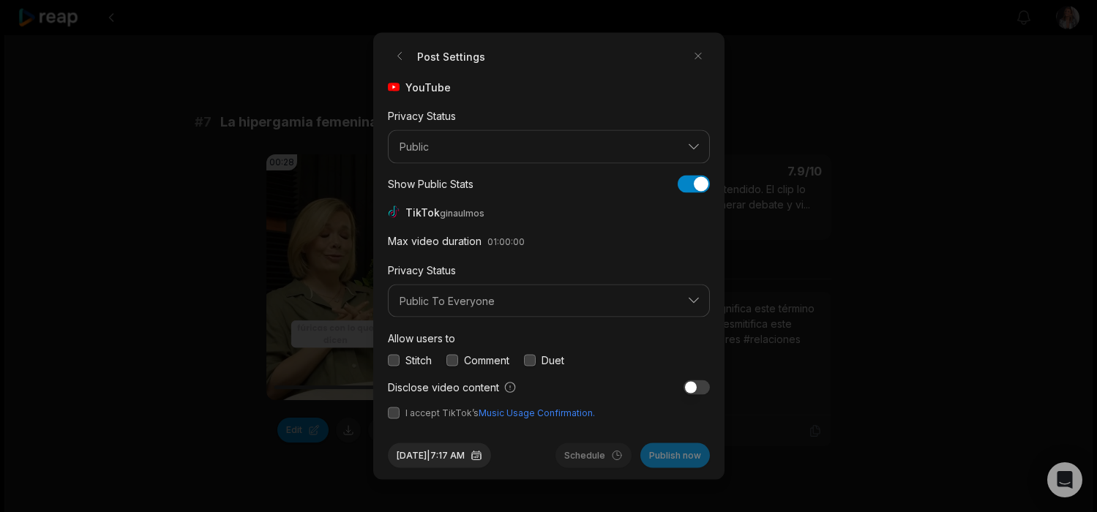
click at [394, 359] on button "button" at bounding box center [394, 360] width 12 height 12
click at [391, 412] on button "button" at bounding box center [394, 414] width 12 height 12
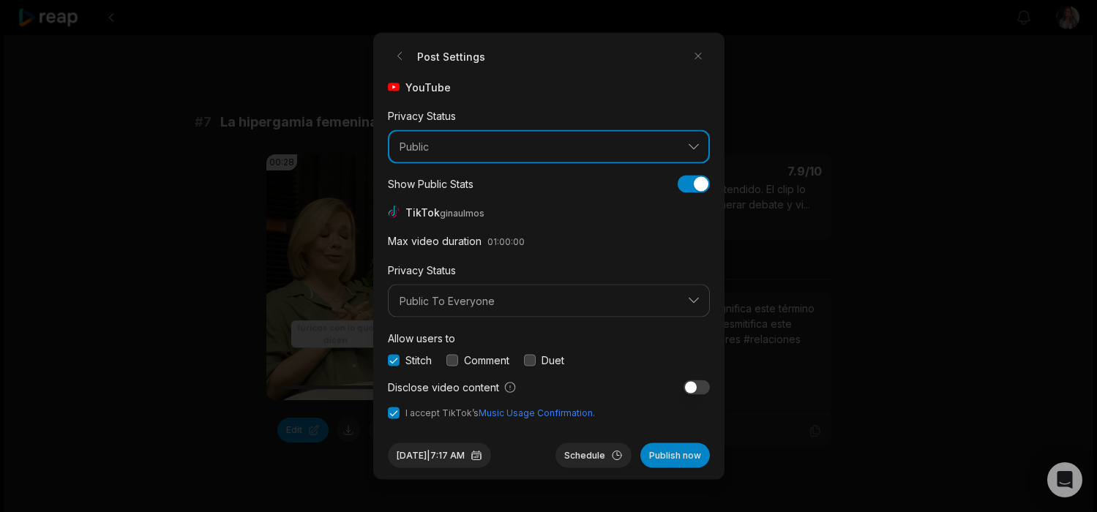
click at [425, 152] on span "Public" at bounding box center [539, 147] width 278 height 13
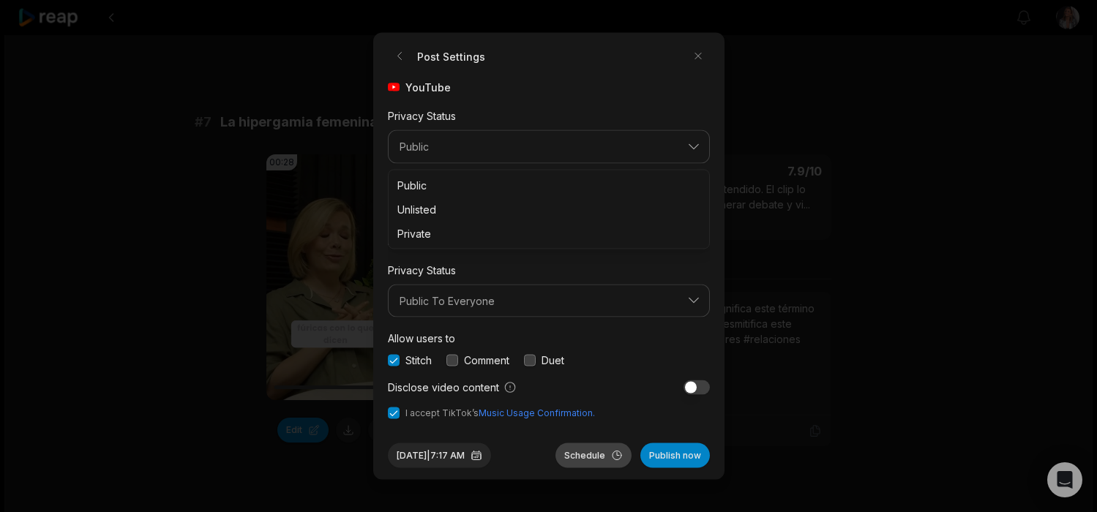
click at [588, 460] on button "Schedule" at bounding box center [594, 456] width 76 height 25
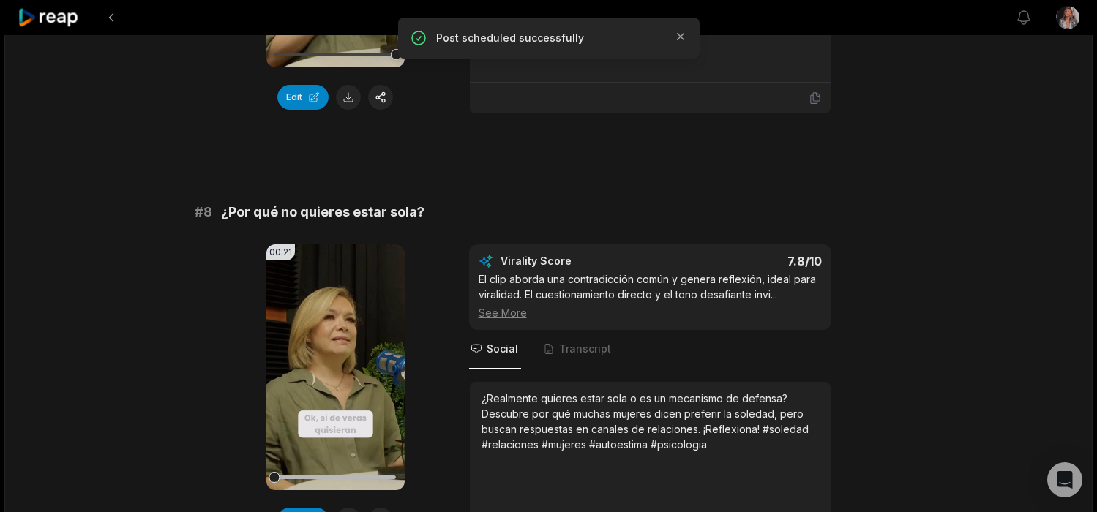
scroll to position [2988, 0]
click at [335, 358] on icon at bounding box center [335, 367] width 18 height 18
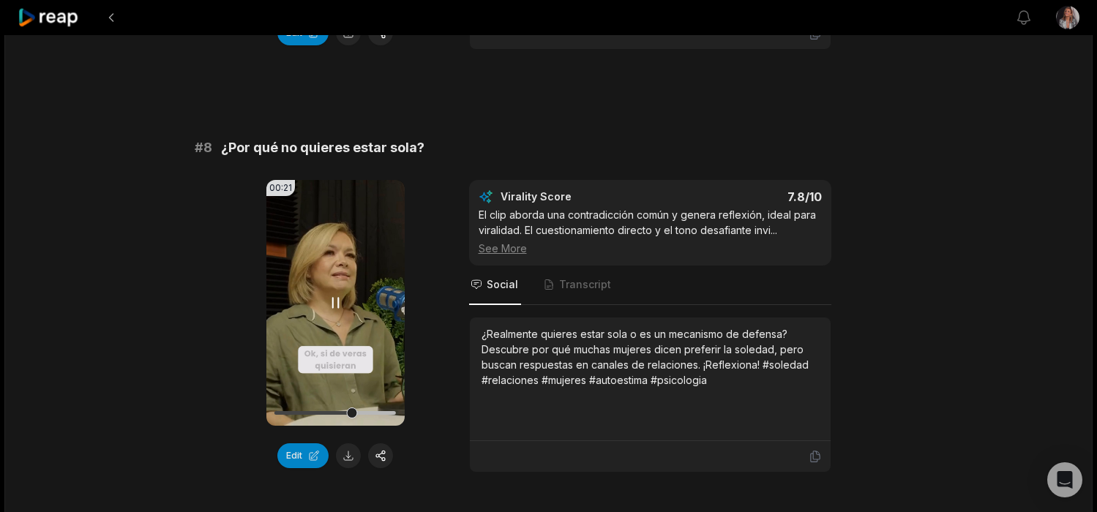
scroll to position [3055, 0]
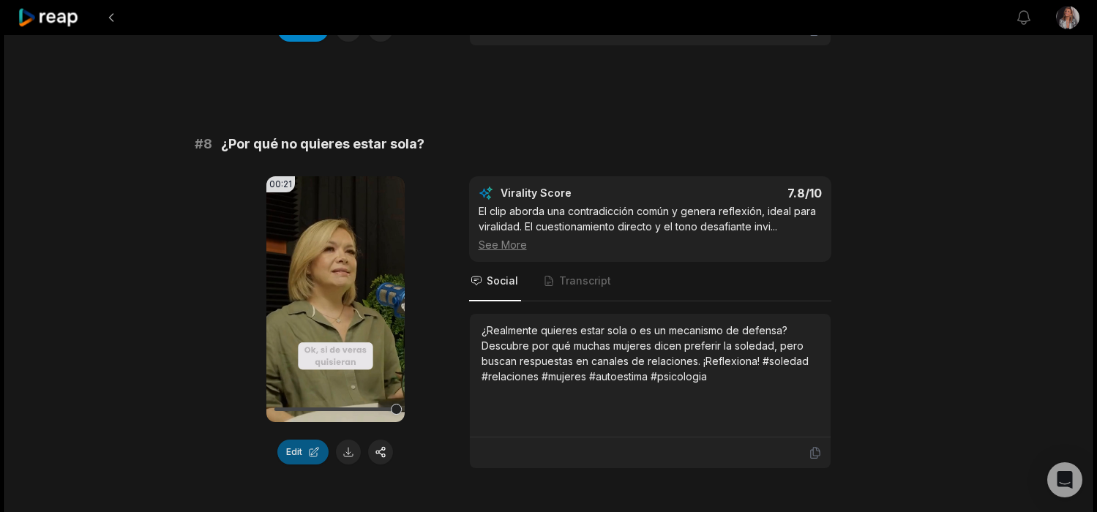
click at [290, 440] on button "Edit" at bounding box center [302, 452] width 51 height 25
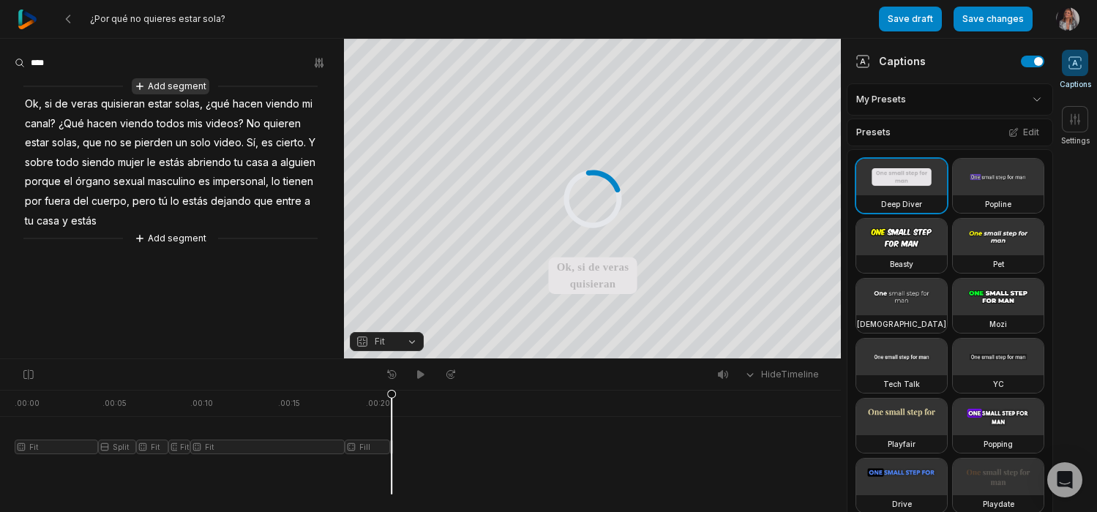
click at [191, 80] on button "Add segment" at bounding box center [171, 86] width 78 height 16
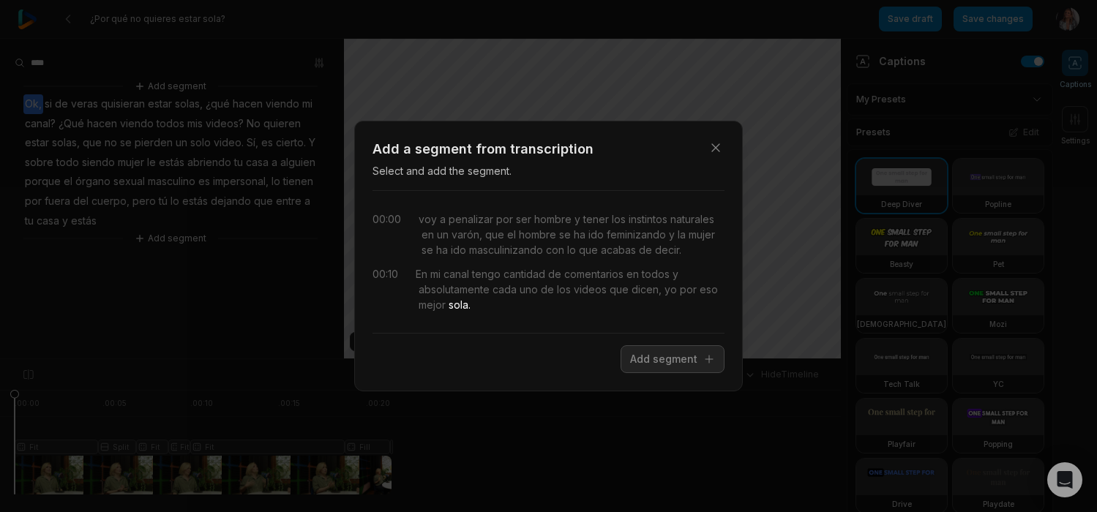
click at [391, 283] on div "00:10" at bounding box center [386, 289] width 26 height 46
drag, startPoint x: 391, startPoint y: 283, endPoint x: 391, endPoint y: 274, distance: 8.8
click at [391, 283] on div "00:10" at bounding box center [386, 289] width 26 height 46
click at [391, 274] on div "00:10" at bounding box center [386, 289] width 26 height 46
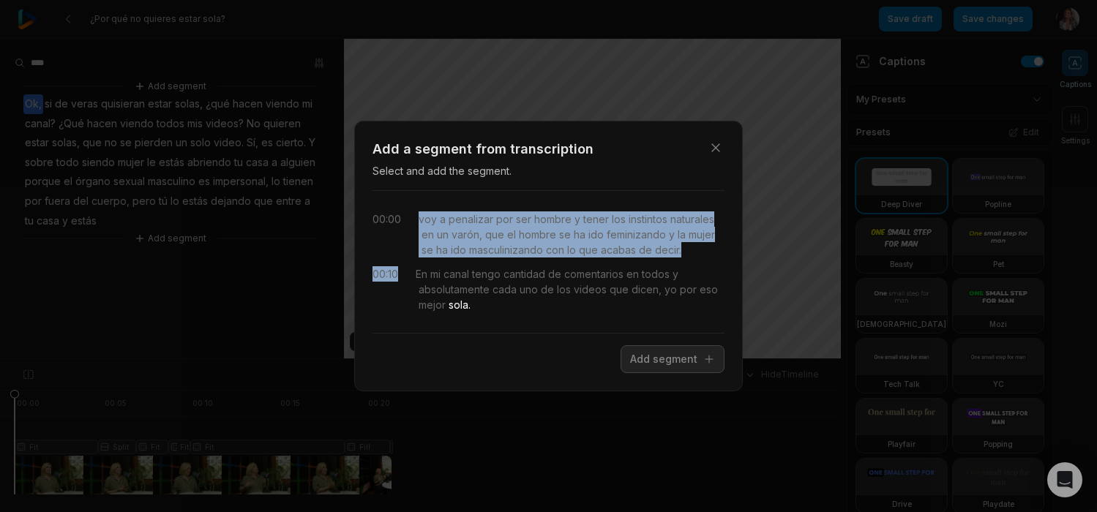
drag, startPoint x: 391, startPoint y: 274, endPoint x: 391, endPoint y: 251, distance: 22.7
click at [391, 252] on div "00:00 voy a penalizar por ser hombre y tener los instintos naturales en un varó…" at bounding box center [549, 262] width 352 height 119
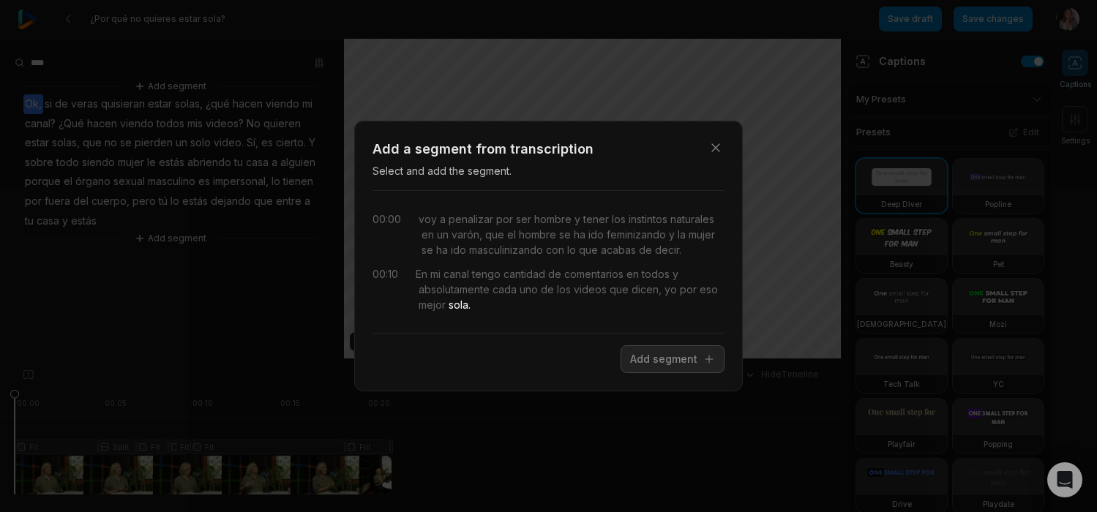
drag, startPoint x: 391, startPoint y: 251, endPoint x: 393, endPoint y: 193, distance: 57.9
click at [393, 201] on div "00:00 voy a penalizar por ser hombre y tener los instintos naturales en un varó…" at bounding box center [549, 261] width 352 height 143
click at [714, 148] on icon "button" at bounding box center [715, 147] width 7 height 7
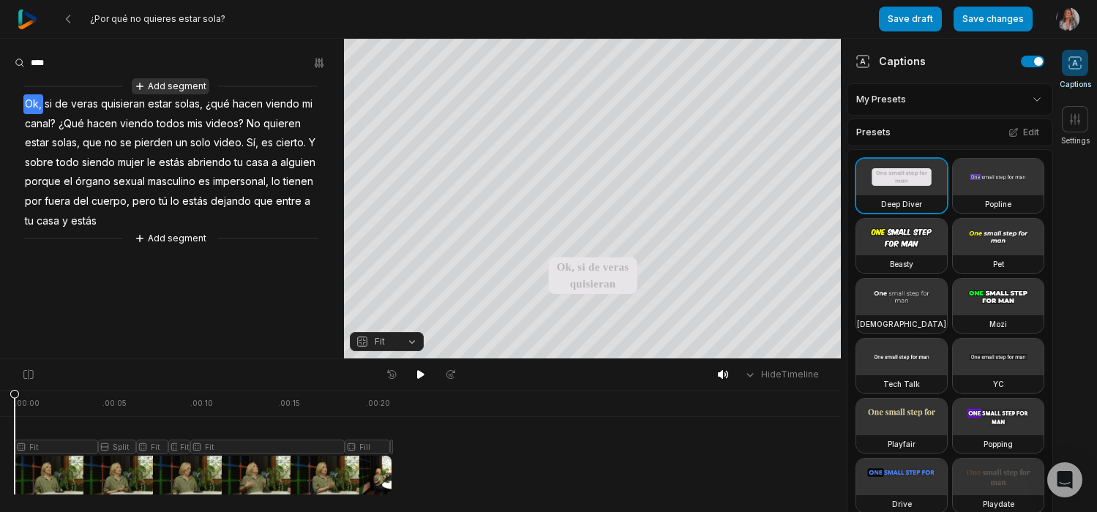
click at [181, 82] on button "Add segment" at bounding box center [171, 86] width 78 height 16
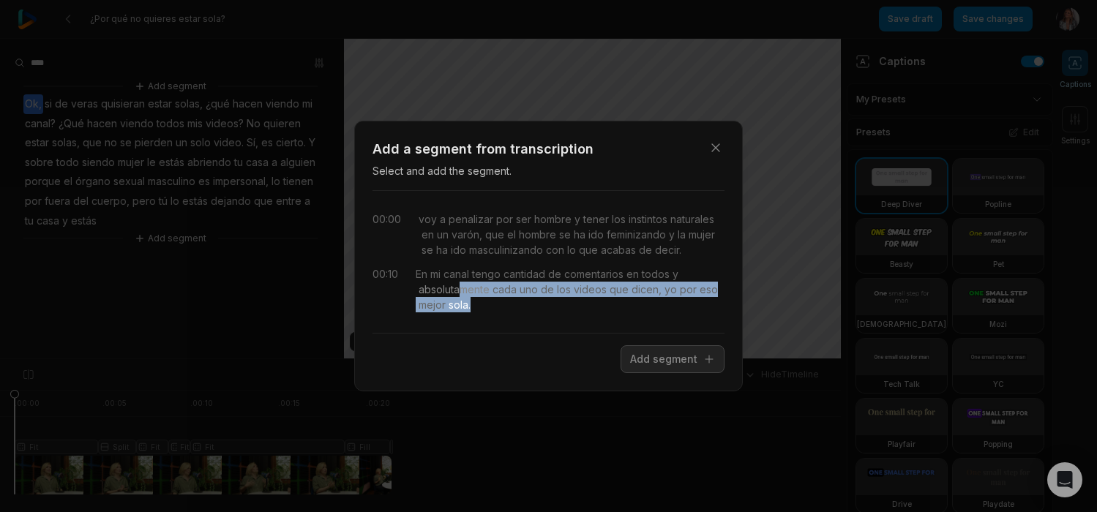
drag, startPoint x: 485, startPoint y: 307, endPoint x: 441, endPoint y: 284, distance: 49.8
click at [460, 284] on div "En mi canal tengo cantidad de comentarios en todos y absolutamente cada uno de …" at bounding box center [570, 289] width 309 height 46
drag, startPoint x: 433, startPoint y: 283, endPoint x: 562, endPoint y: 374, distance: 158.2
click at [563, 378] on div "Close Add a segment from transcription Select and add the segment. 00:00 voy a …" at bounding box center [548, 256] width 389 height 271
click at [717, 151] on icon "button" at bounding box center [716, 148] width 15 height 15
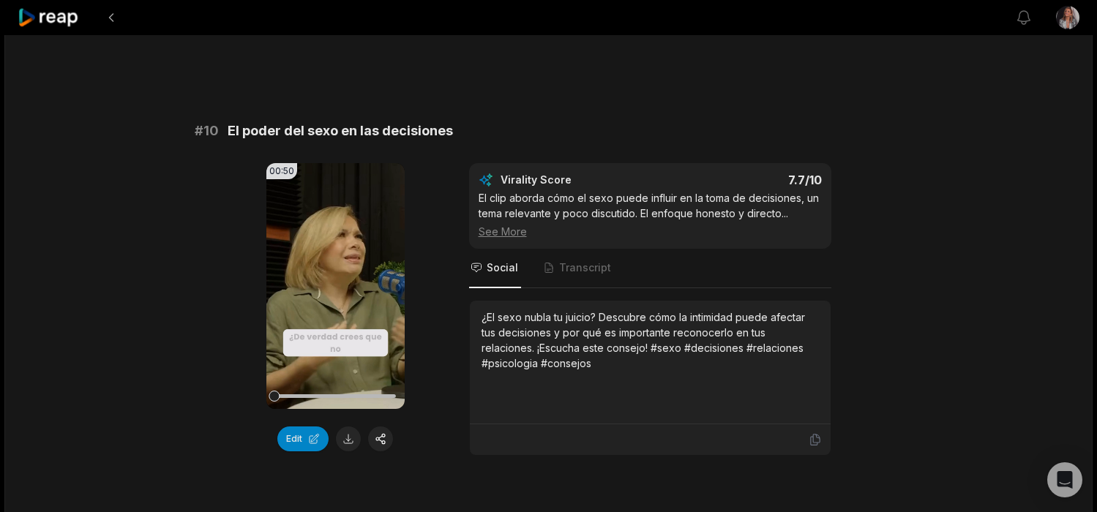
scroll to position [3928, 0]
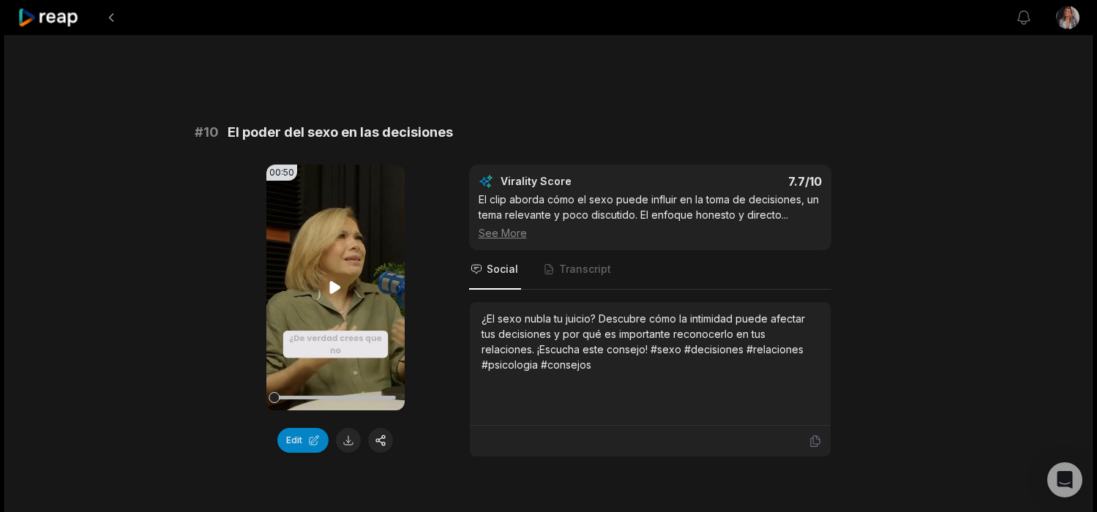
click at [328, 279] on icon at bounding box center [335, 288] width 18 height 18
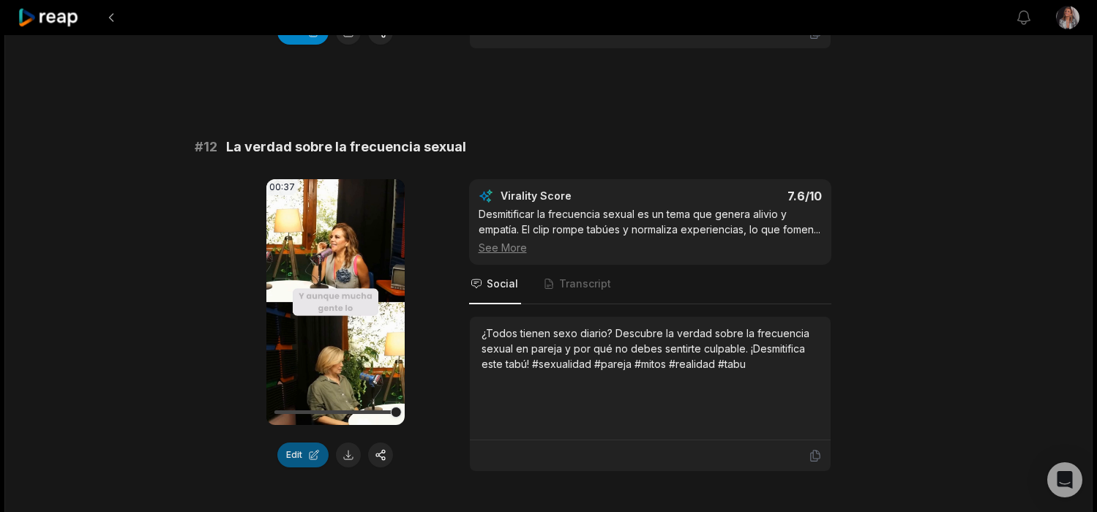
click at [305, 454] on button "Edit" at bounding box center [302, 455] width 51 height 25
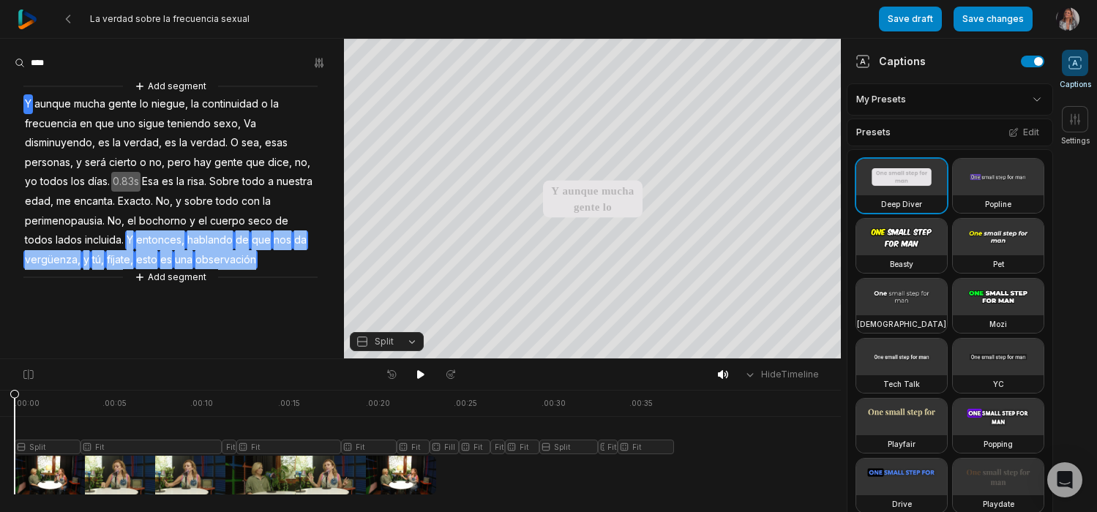
drag, startPoint x: 98, startPoint y: 238, endPoint x: 271, endPoint y: 259, distance: 174.1
click at [271, 259] on div "Add segment Y aunque mucha gente lo niegue, la continuidad o la frecuencia en q…" at bounding box center [172, 181] width 344 height 207
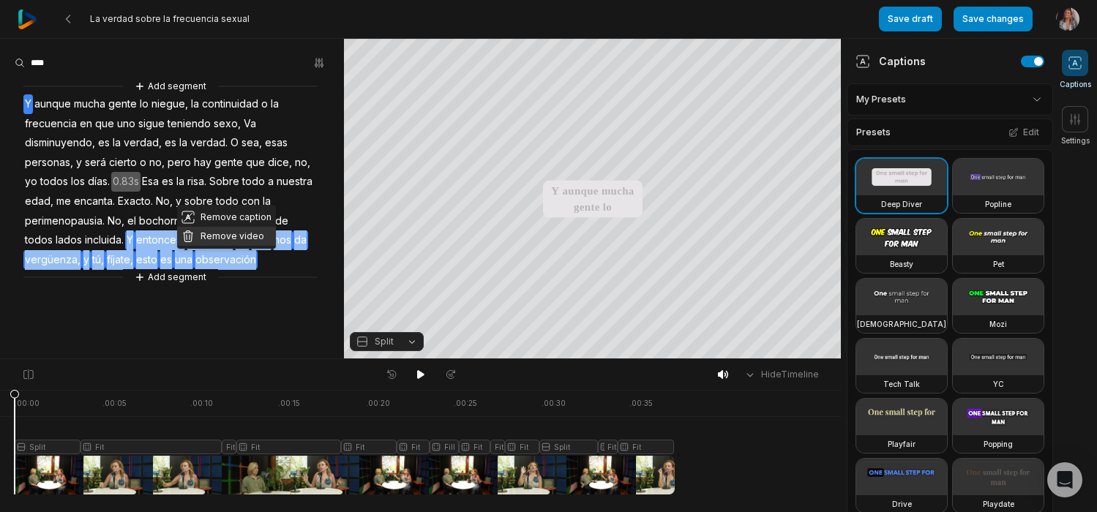
click at [234, 234] on button "Remove video" at bounding box center [226, 236] width 99 height 19
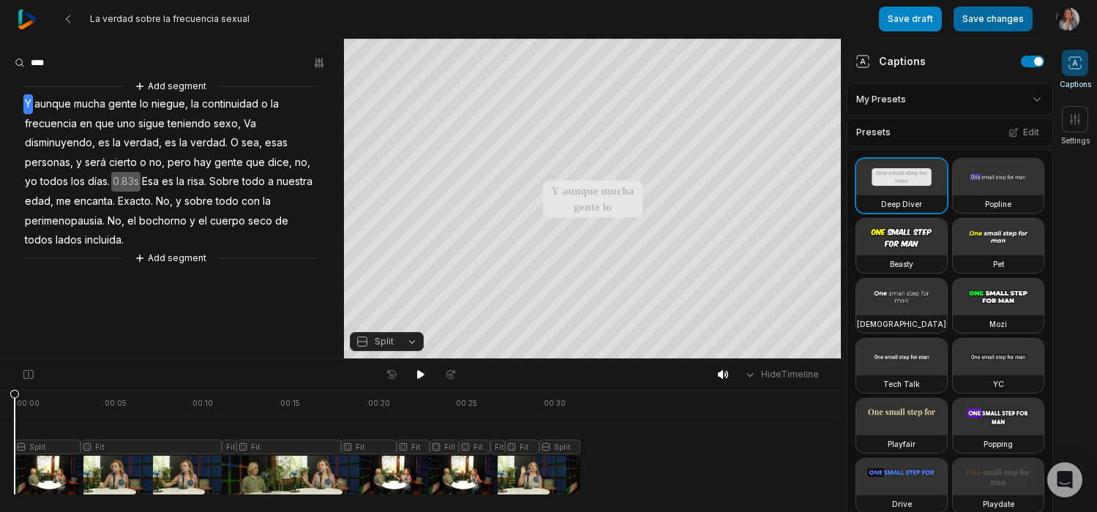
click at [992, 18] on button "Save changes" at bounding box center [993, 19] width 79 height 25
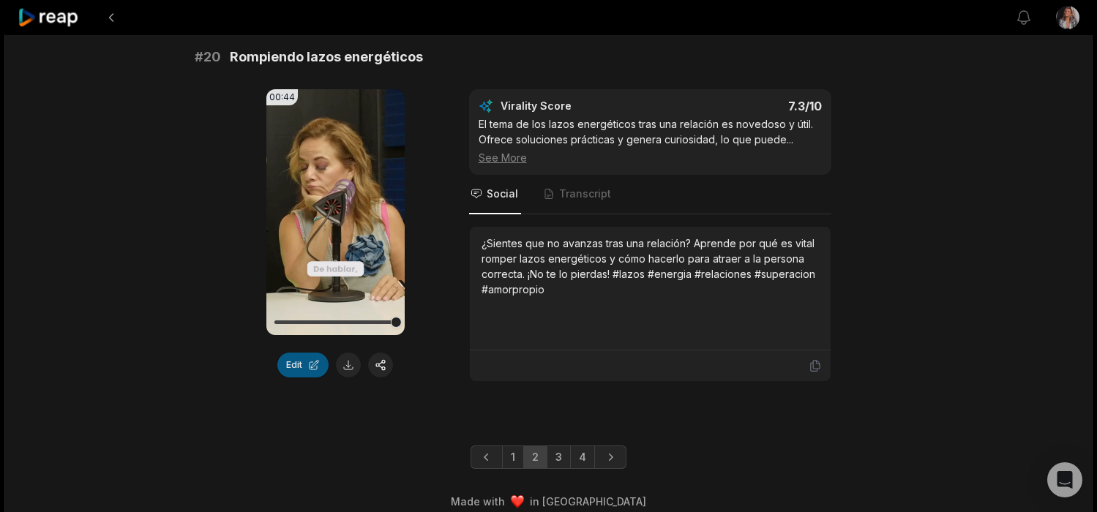
click at [296, 378] on button "Edit" at bounding box center [302, 365] width 51 height 25
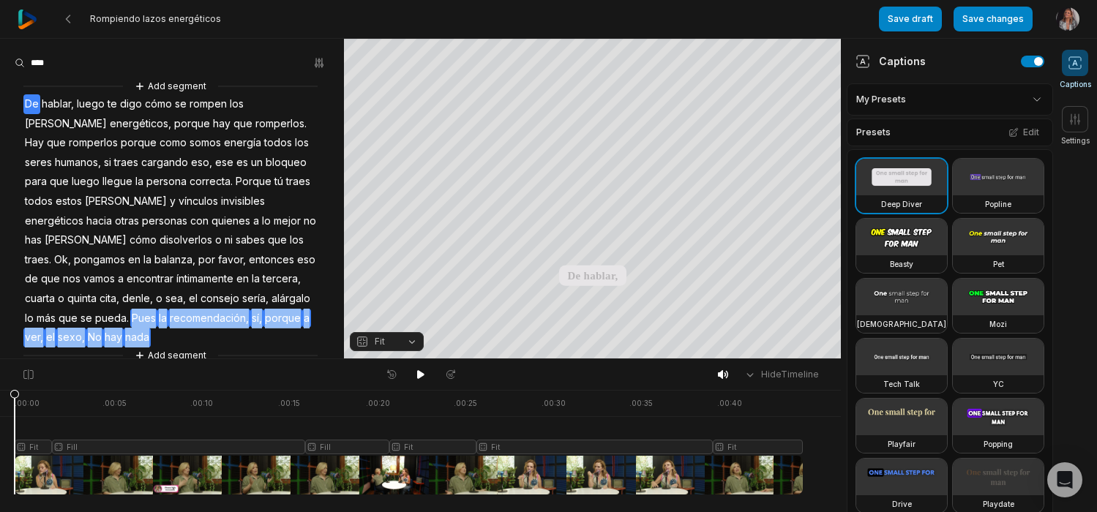
drag, startPoint x: 203, startPoint y: 299, endPoint x: 293, endPoint y: 316, distance: 91.7
click at [293, 316] on div "Add segment De hablar, luego te digo cómo se rompen los lazos energéticos, porq…" at bounding box center [172, 221] width 344 height 286
click at [242, 294] on icon at bounding box center [239, 294] width 13 height 13
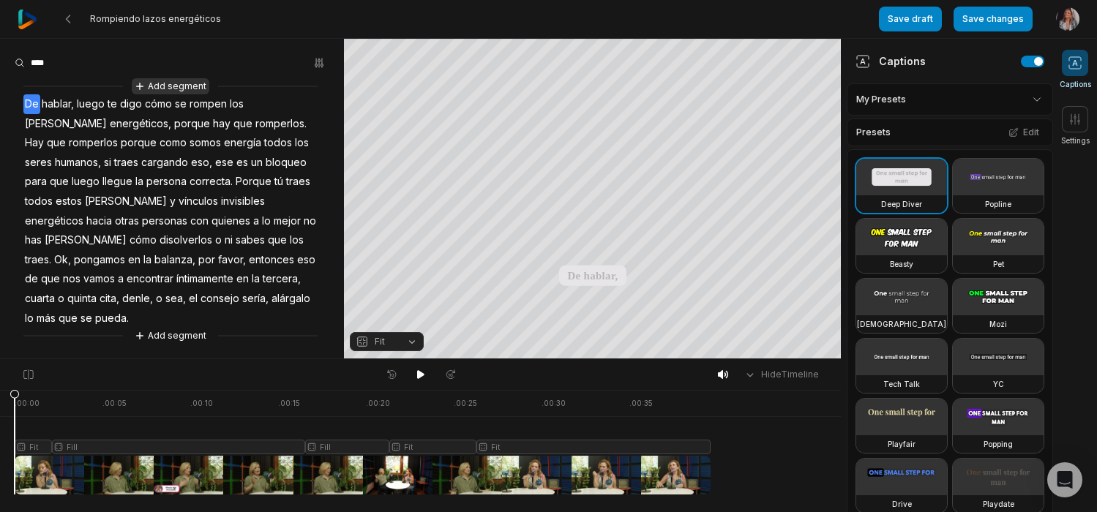
click at [173, 83] on button "Add segment" at bounding box center [171, 86] width 78 height 16
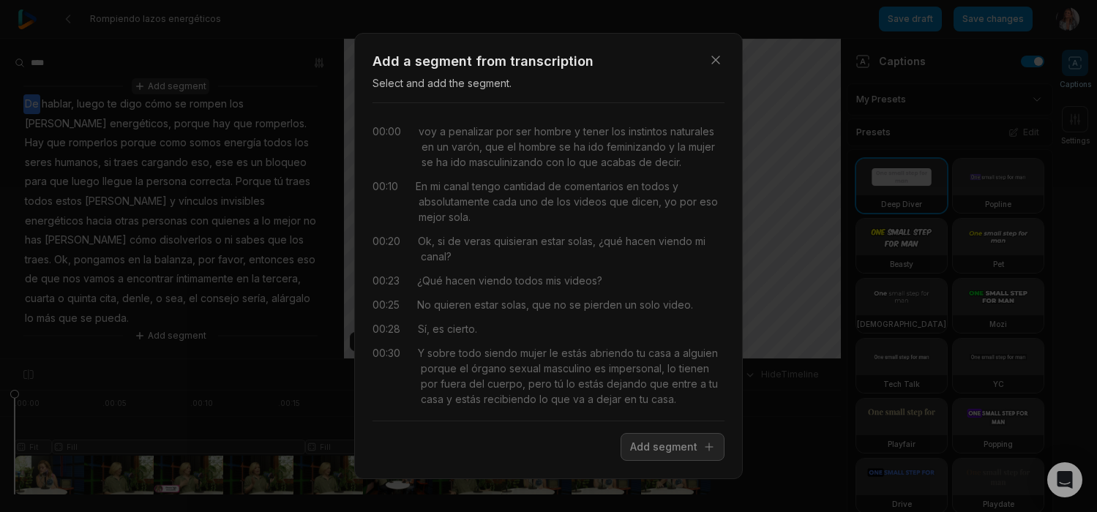
click at [173, 83] on div "Close Add a segment from transcription Select and add the segment. 00:00 voy a …" at bounding box center [548, 256] width 1097 height 512
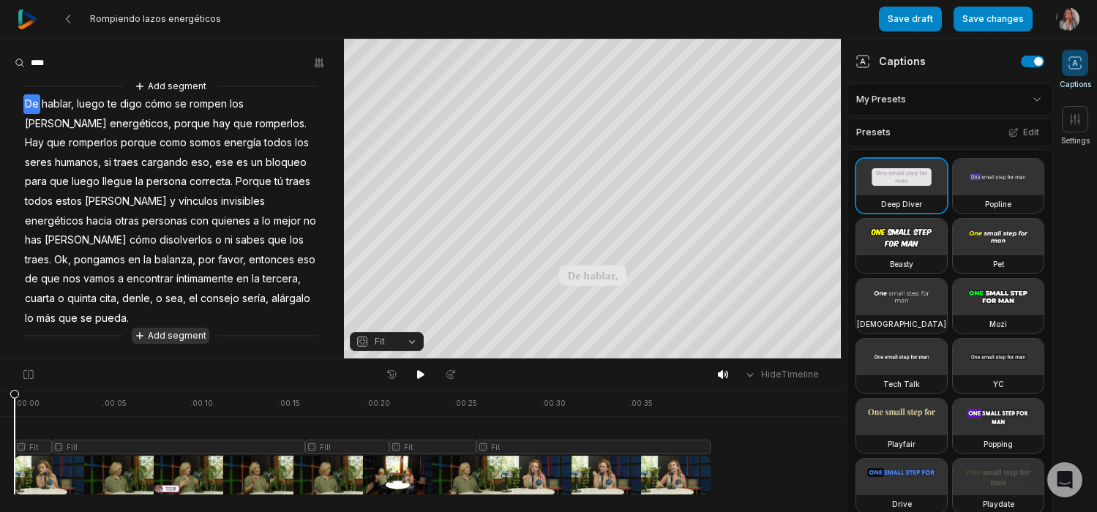
click at [154, 328] on button "Add segment" at bounding box center [171, 336] width 78 height 16
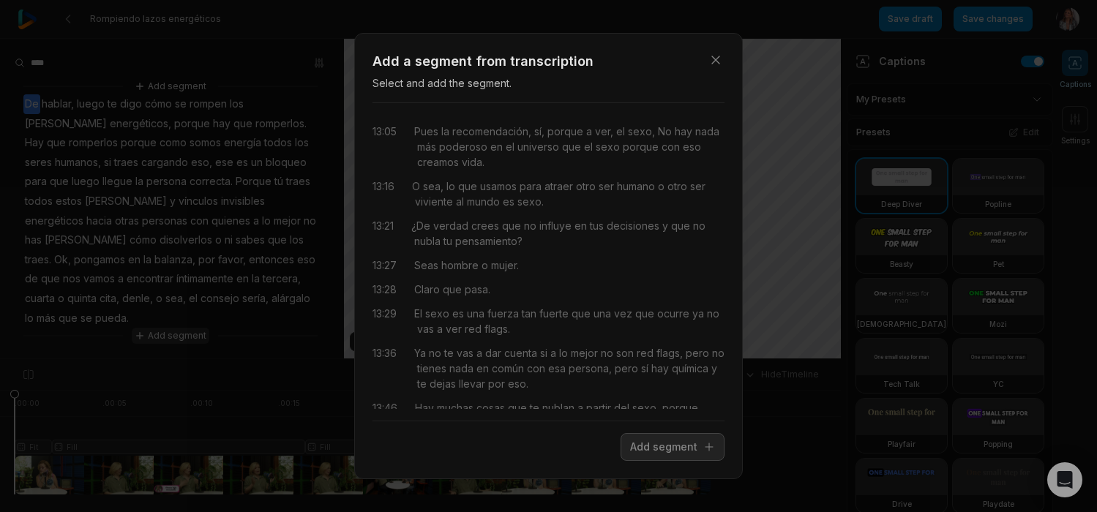
click at [154, 317] on div "Close Add a segment from transcription Select and add the segment. 13:05 Pues l…" at bounding box center [548, 256] width 1097 height 512
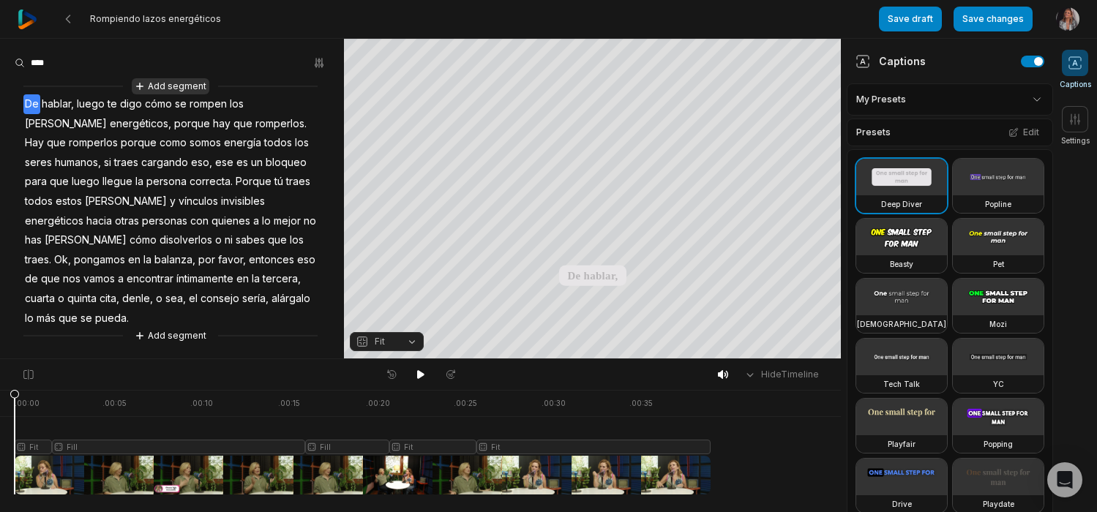
click at [176, 85] on button "Add segment" at bounding box center [171, 86] width 78 height 16
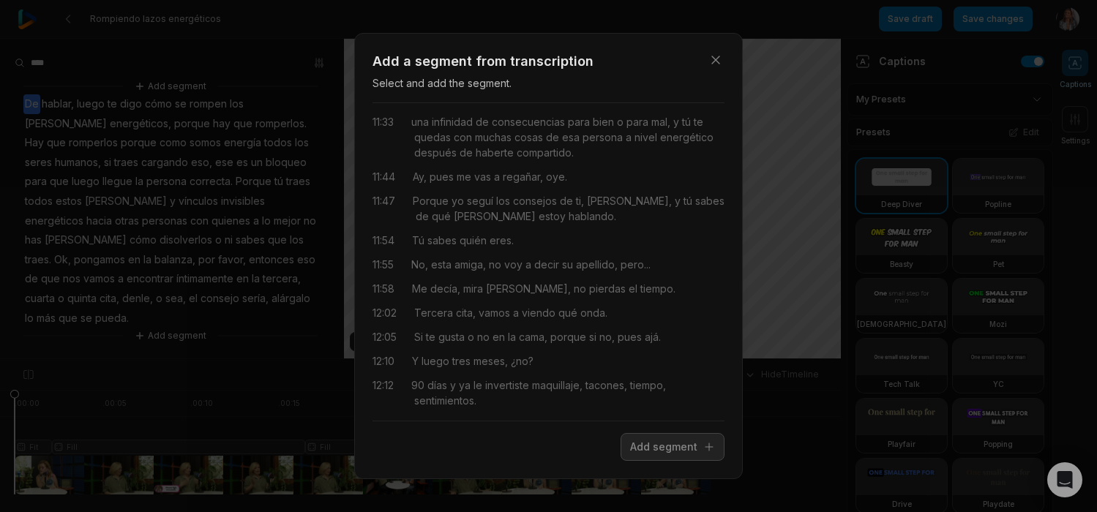
scroll to position [4463, 0]
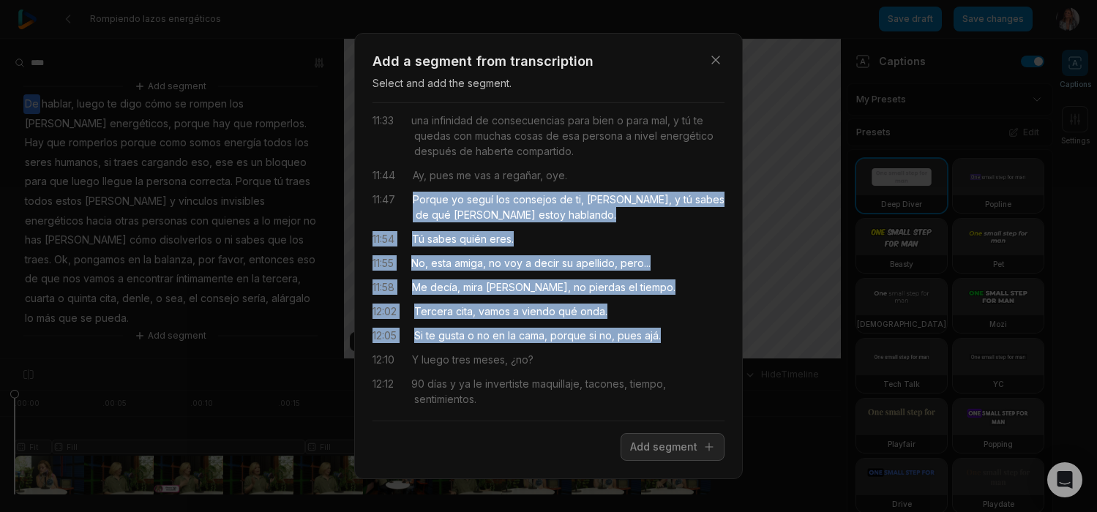
drag, startPoint x: 415, startPoint y: 157, endPoint x: 671, endPoint y: 289, distance: 288.5
click at [671, 289] on div "00:00 voy a penalizar por ser hombre y tener los instintos naturales en un varó…" at bounding box center [549, 262] width 352 height 294
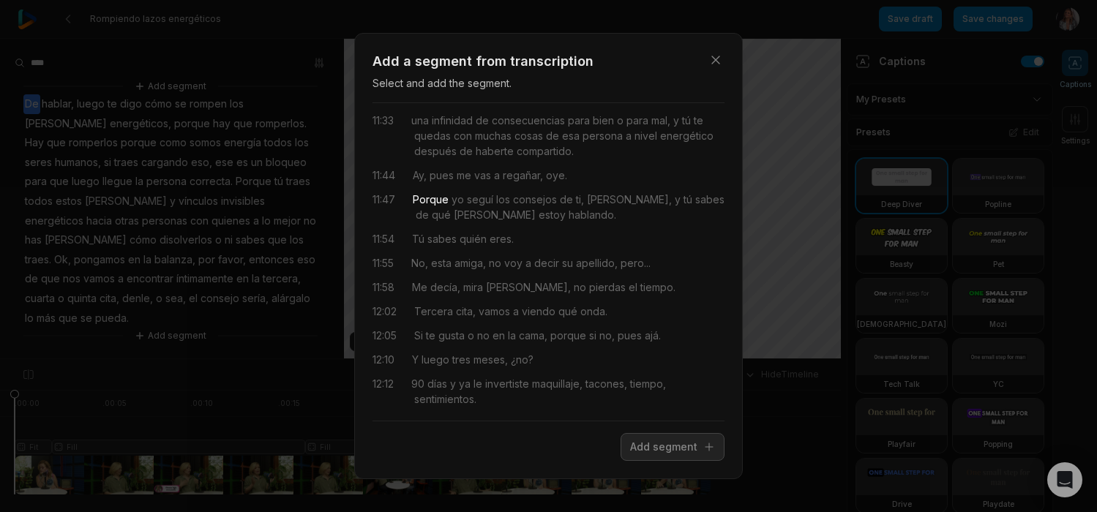
click at [425, 137] on div "00:00 voy a penalizar por ser hombre y tener los instintos naturales en un varó…" at bounding box center [549, 262] width 352 height 294
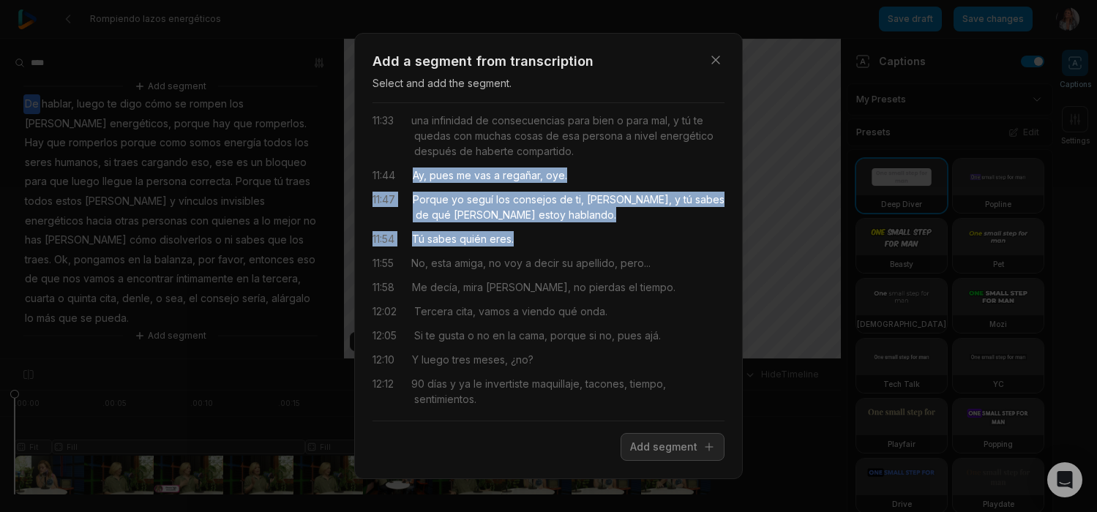
drag, startPoint x: 417, startPoint y: 131, endPoint x: 552, endPoint y: 193, distance: 149.0
click at [553, 194] on div "00:00 voy a penalizar por ser hombre y tener los instintos naturales en un varó…" at bounding box center [549, 262] width 352 height 294
click at [680, 447] on button "Add segment" at bounding box center [673, 447] width 104 height 28
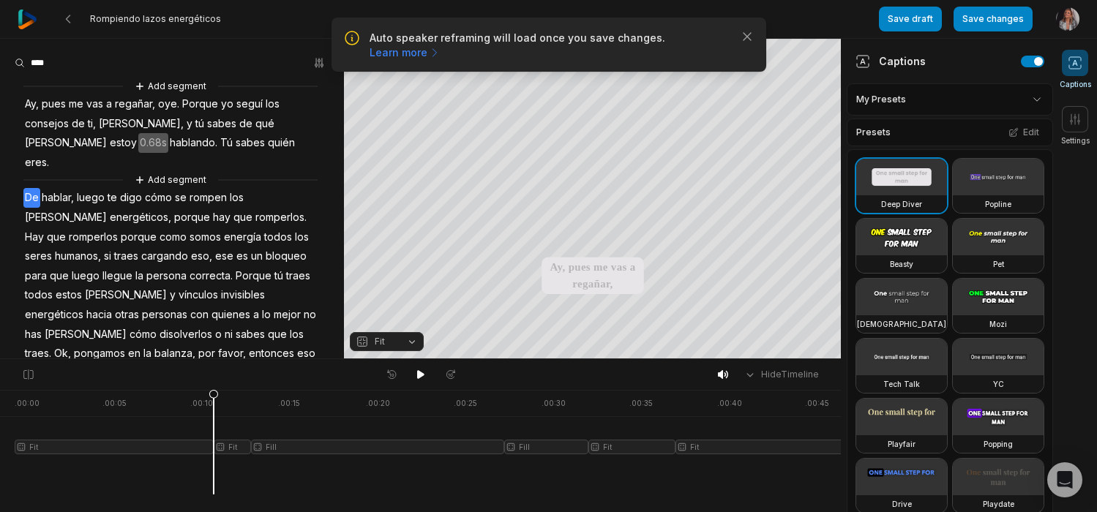
scroll to position [0, 0]
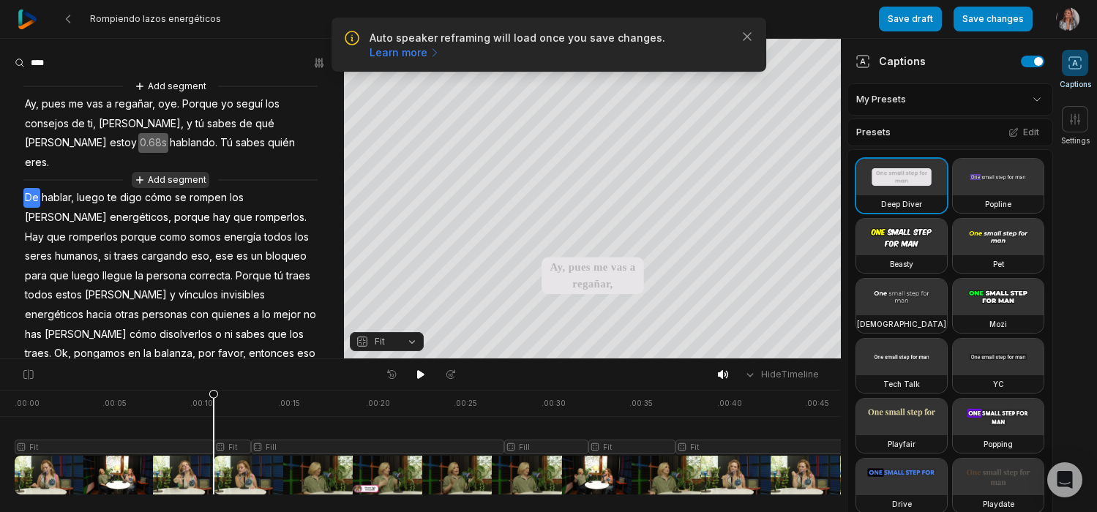
click at [187, 172] on button "Add segment" at bounding box center [171, 180] width 78 height 16
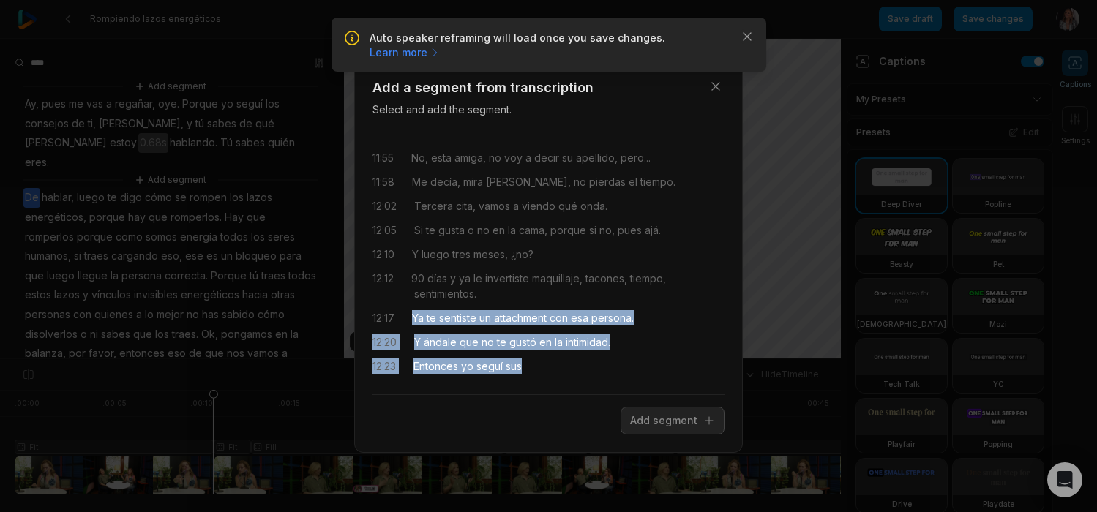
drag, startPoint x: 414, startPoint y: 318, endPoint x: 556, endPoint y: 392, distance: 160.5
click at [556, 392] on div "11:55 No, esta amiga, no voy a decir su apellido, pero... 11:58 Me decía, [PERS…" at bounding box center [549, 262] width 352 height 266
click at [666, 424] on button "Add segment" at bounding box center [673, 421] width 104 height 28
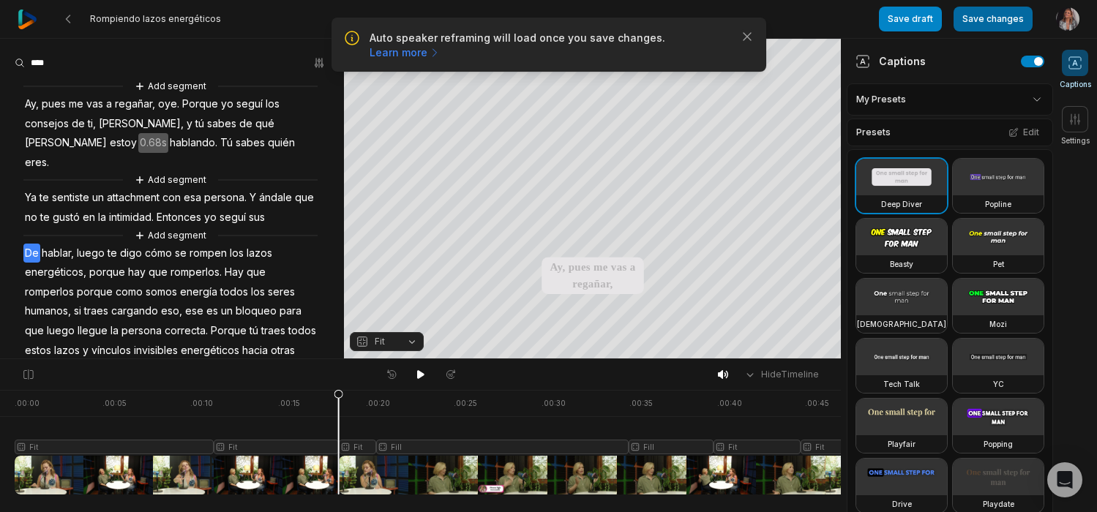
click at [1000, 19] on button "Save changes" at bounding box center [993, 19] width 79 height 25
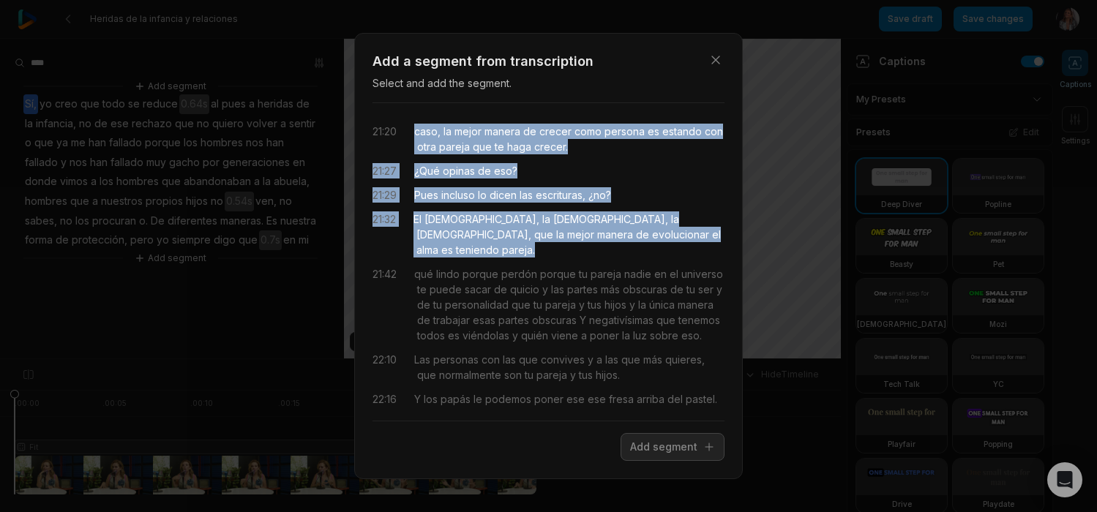
drag, startPoint x: 627, startPoint y: 234, endPoint x: 415, endPoint y: 134, distance: 233.8
click at [415, 134] on div "21:20 caso, la mejor manera de crecer como persona es estando con otra pareja q…" at bounding box center [549, 262] width 352 height 294
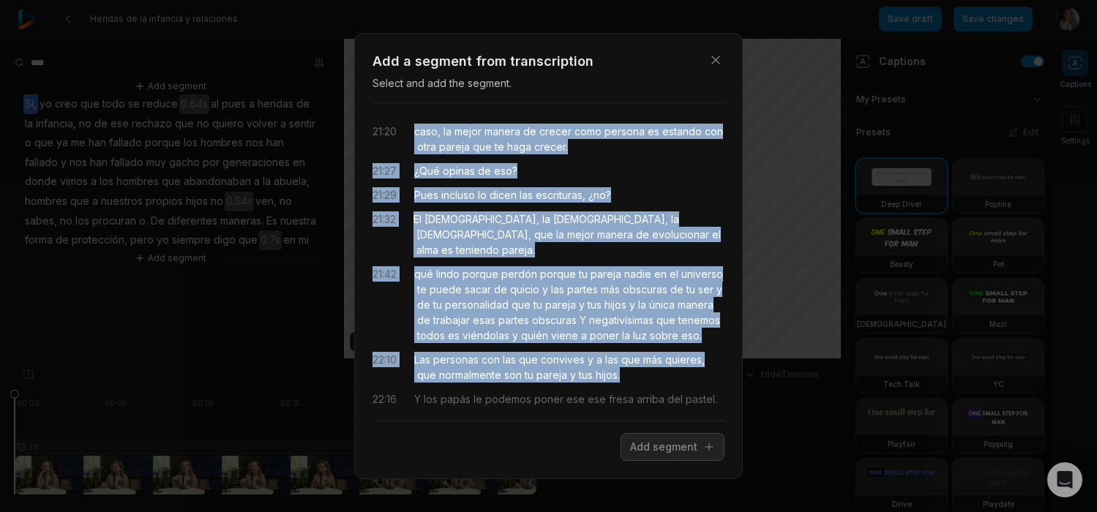
drag, startPoint x: 631, startPoint y: 313, endPoint x: 411, endPoint y: 115, distance: 296.0
click at [411, 115] on div "21:20 caso, la mejor manera de crecer como persona es estando con otra pareja q…" at bounding box center [549, 262] width 352 height 294
click at [668, 452] on button "Add segment" at bounding box center [673, 447] width 104 height 28
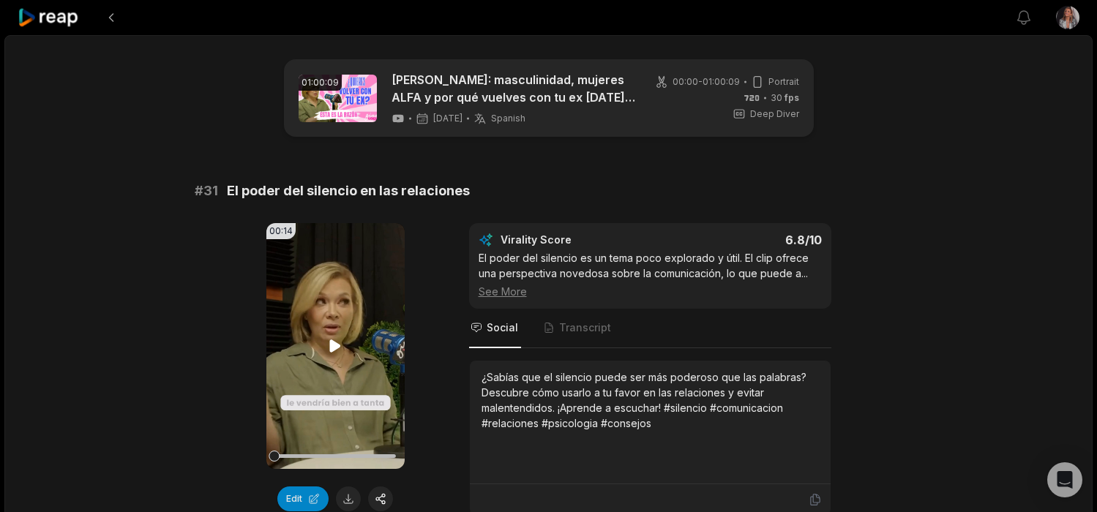
click at [335, 351] on icon at bounding box center [335, 346] width 18 height 18
click at [332, 343] on icon at bounding box center [335, 346] width 11 height 12
click at [299, 493] on button "Edit" at bounding box center [302, 499] width 51 height 25
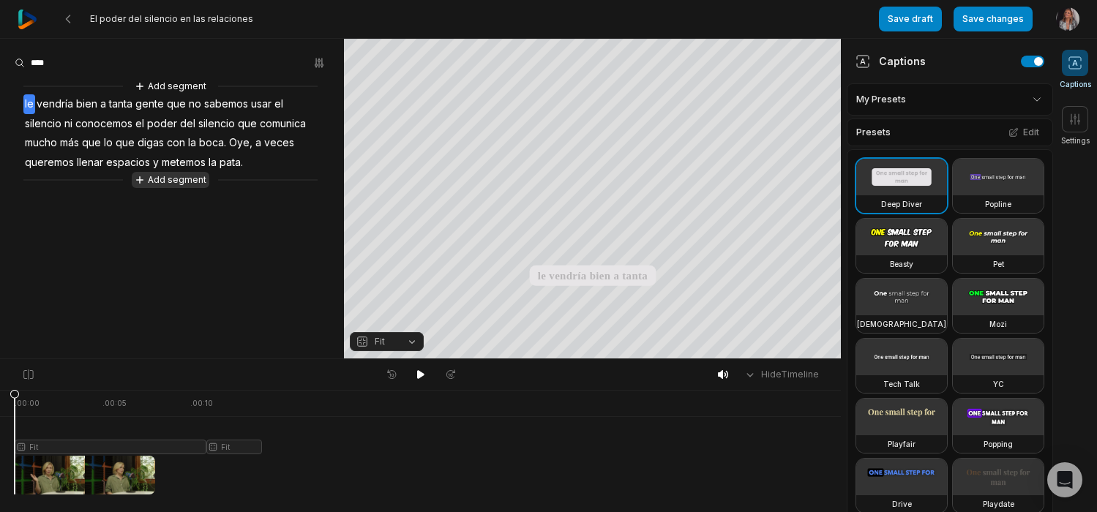
click at [180, 179] on button "Add segment" at bounding box center [171, 180] width 78 height 16
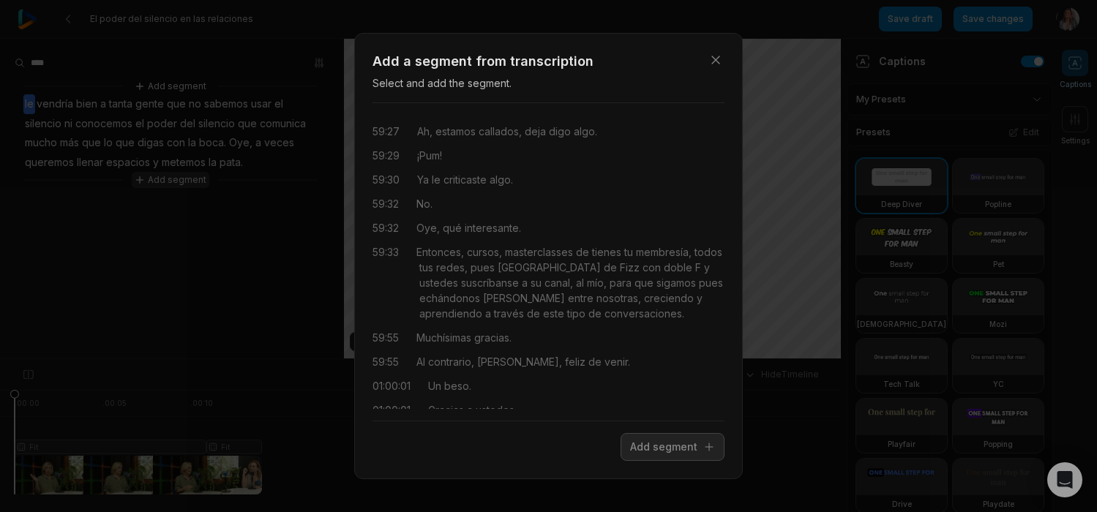
click at [180, 179] on div "Close Add a segment from transcription Select and add the segment. 59:27 Ah, es…" at bounding box center [548, 256] width 1097 height 512
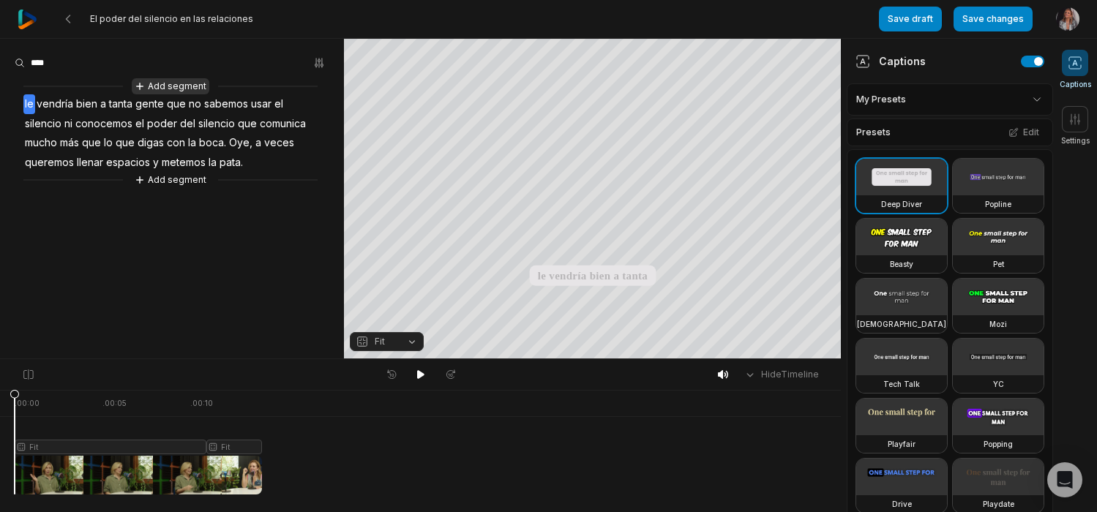
click at [189, 87] on button "Add segment" at bounding box center [171, 86] width 78 height 16
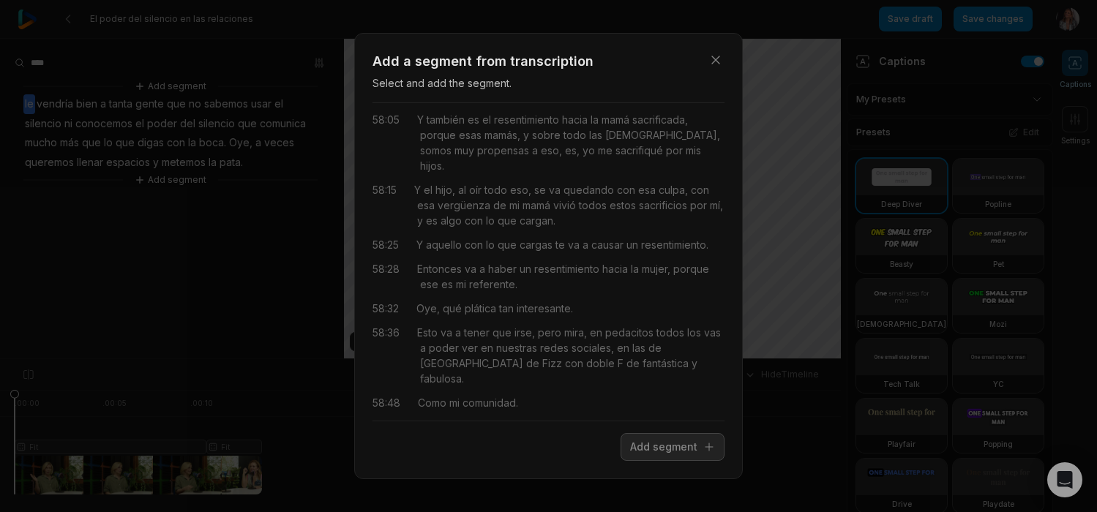
scroll to position [24435, 0]
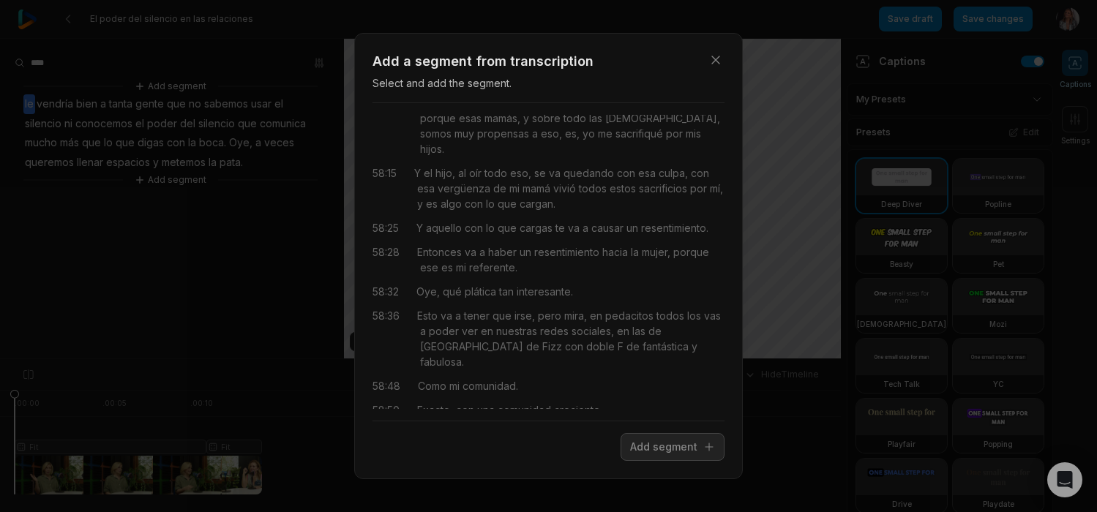
drag, startPoint x: 613, startPoint y: 393, endPoint x: 414, endPoint y: 328, distance: 209.5
click at [414, 328] on div "00:00 voy a penalizar por ser hombre y tener los instintos naturales en un varó…" at bounding box center [549, 262] width 352 height 294
click at [645, 444] on button "Add segment" at bounding box center [673, 447] width 104 height 28
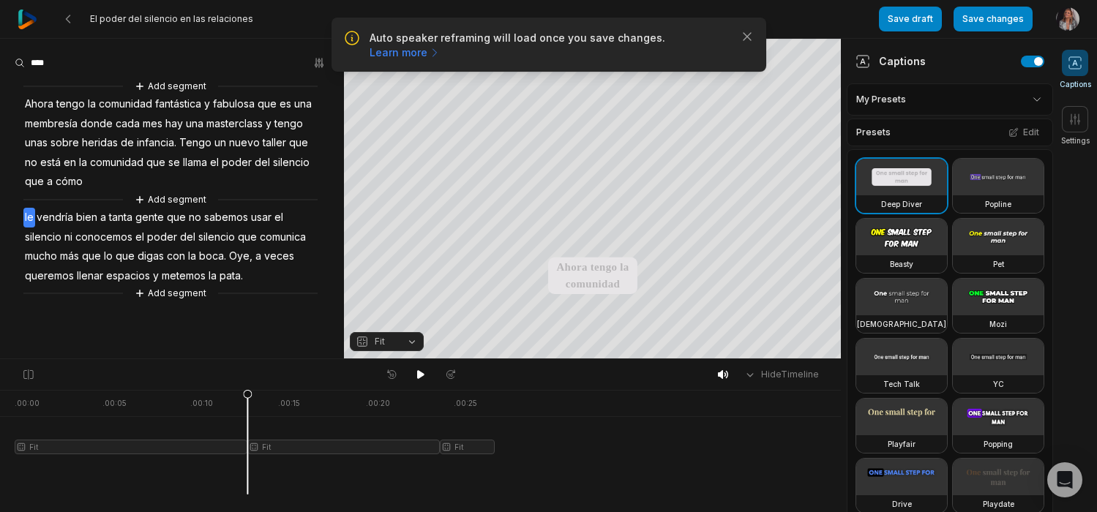
scroll to position [0, 0]
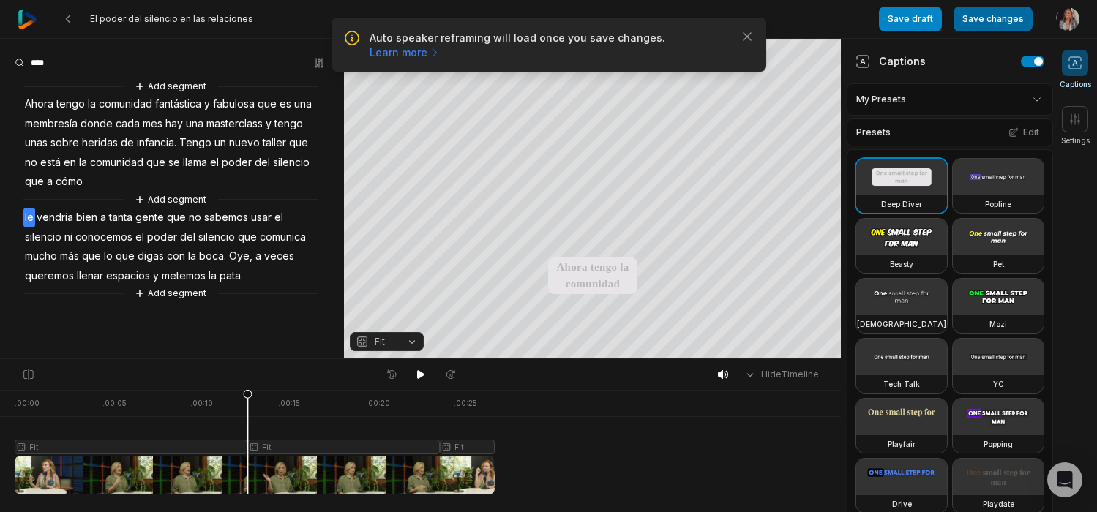
click at [996, 20] on button "Save changes" at bounding box center [993, 19] width 79 height 25
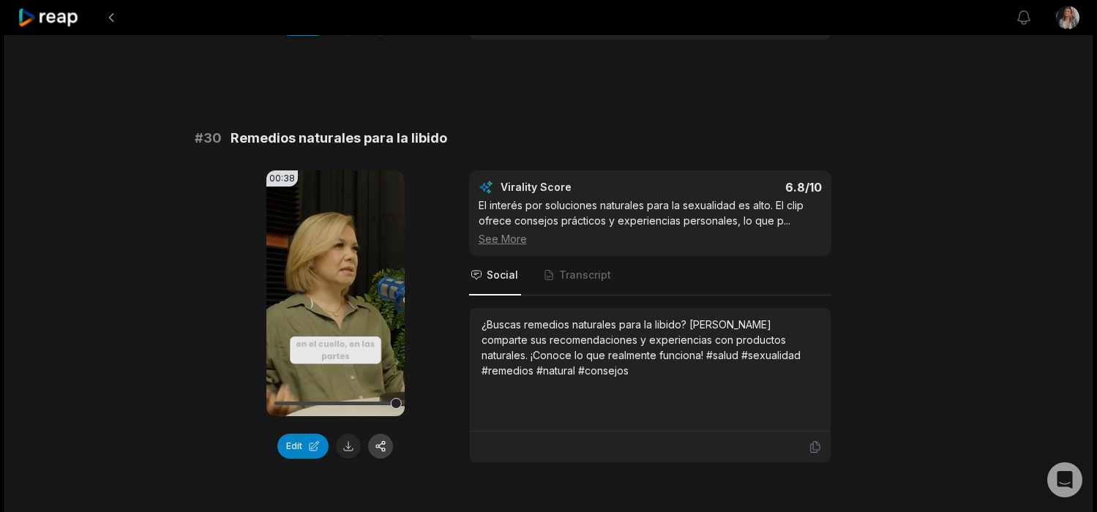
click at [385, 434] on button "button" at bounding box center [380, 446] width 25 height 25
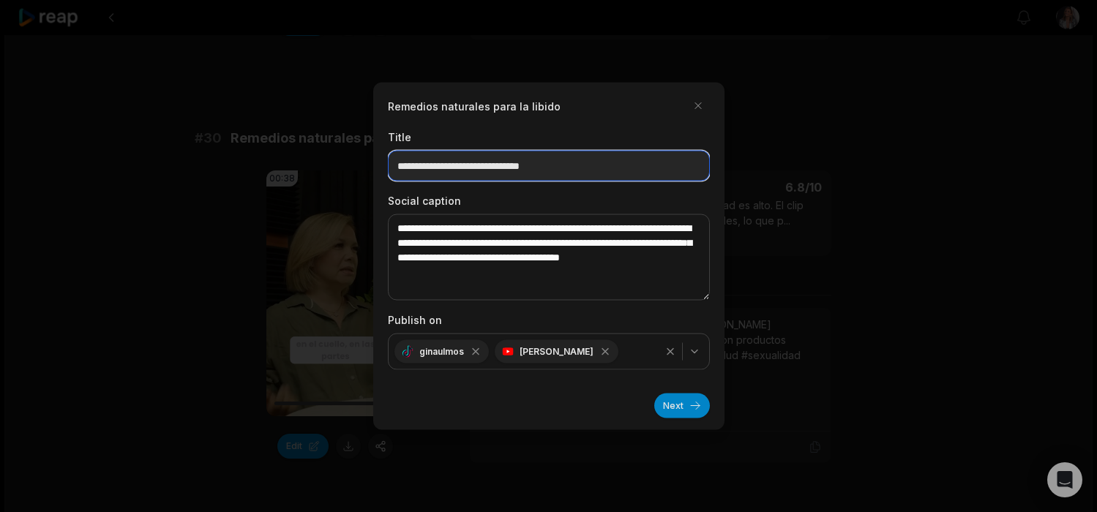
drag, startPoint x: 568, startPoint y: 170, endPoint x: 496, endPoint y: 171, distance: 72.5
click at [496, 171] on input "**********" at bounding box center [549, 166] width 322 height 31
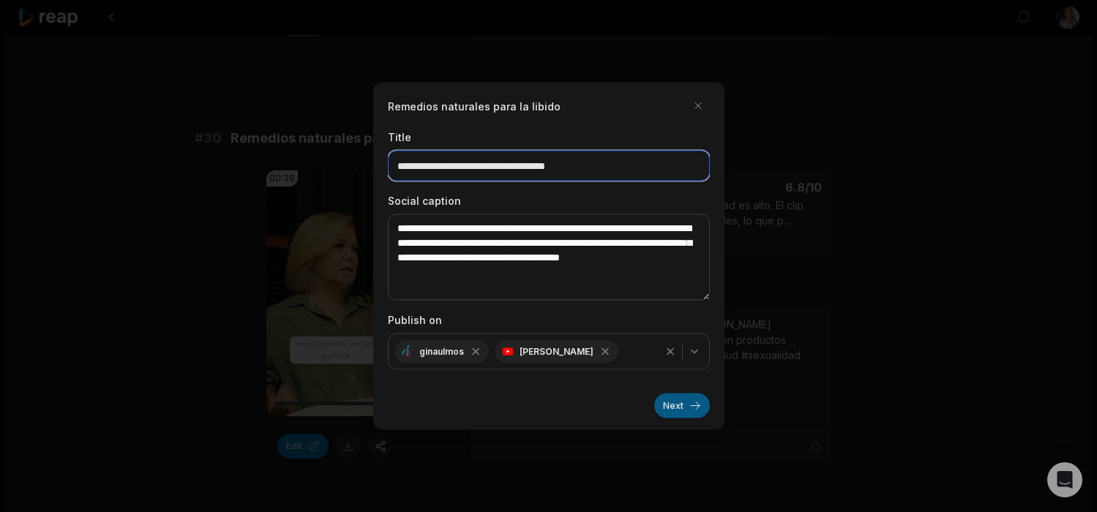
type input "**********"
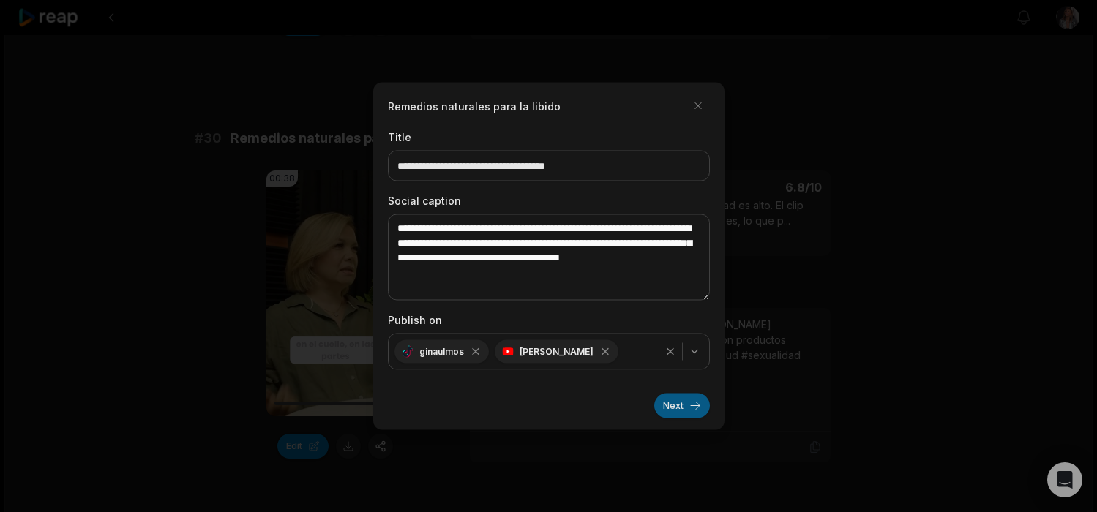
click at [684, 410] on button "Next" at bounding box center [682, 406] width 56 height 25
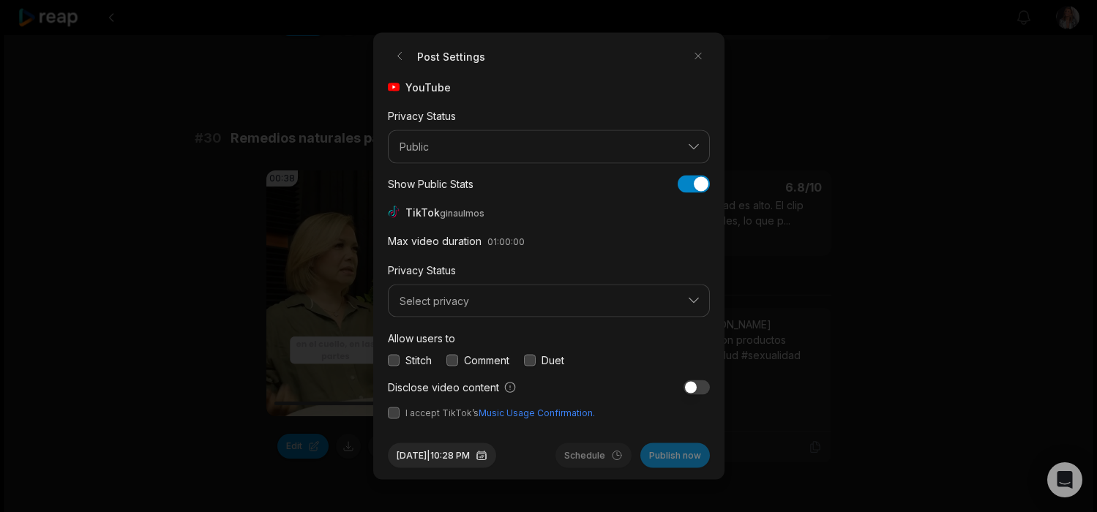
click at [398, 411] on button "button" at bounding box center [394, 414] width 12 height 12
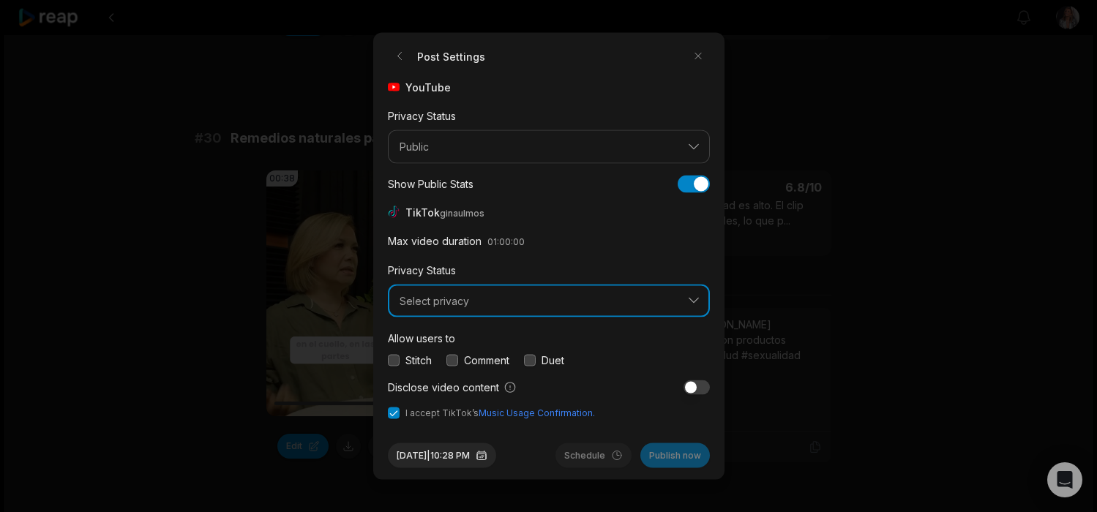
click at [422, 307] on button "Select privacy" at bounding box center [549, 301] width 322 height 34
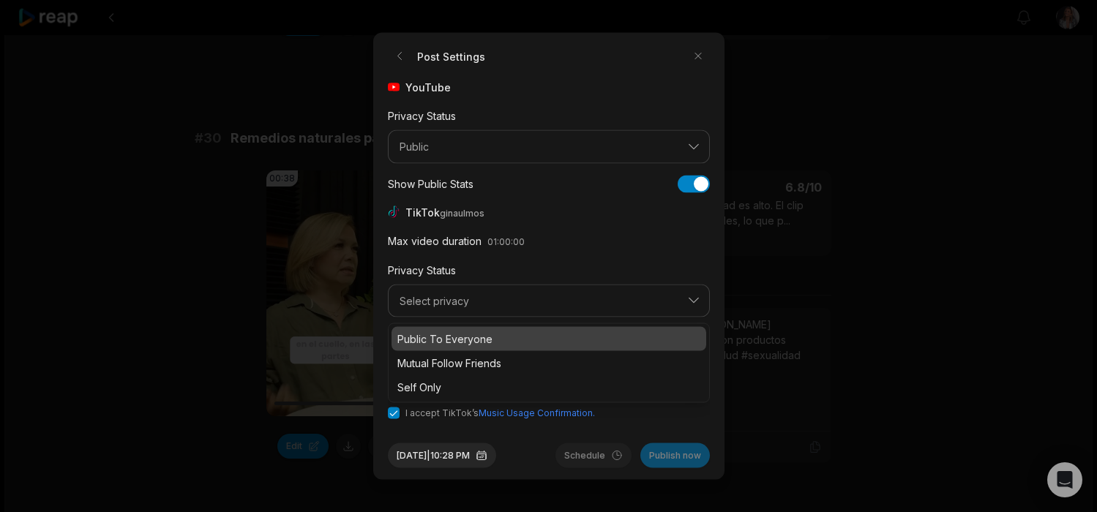
click at [425, 335] on p "Public To Everyone" at bounding box center [549, 339] width 303 height 15
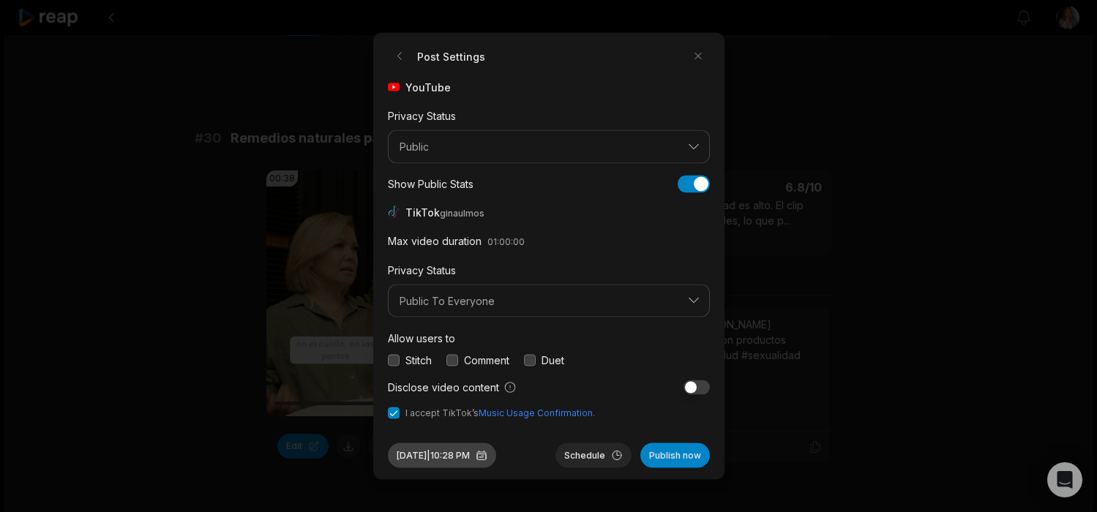
click at [433, 458] on button "Sep 4, 2025 | 10:28 PM" at bounding box center [442, 456] width 108 height 25
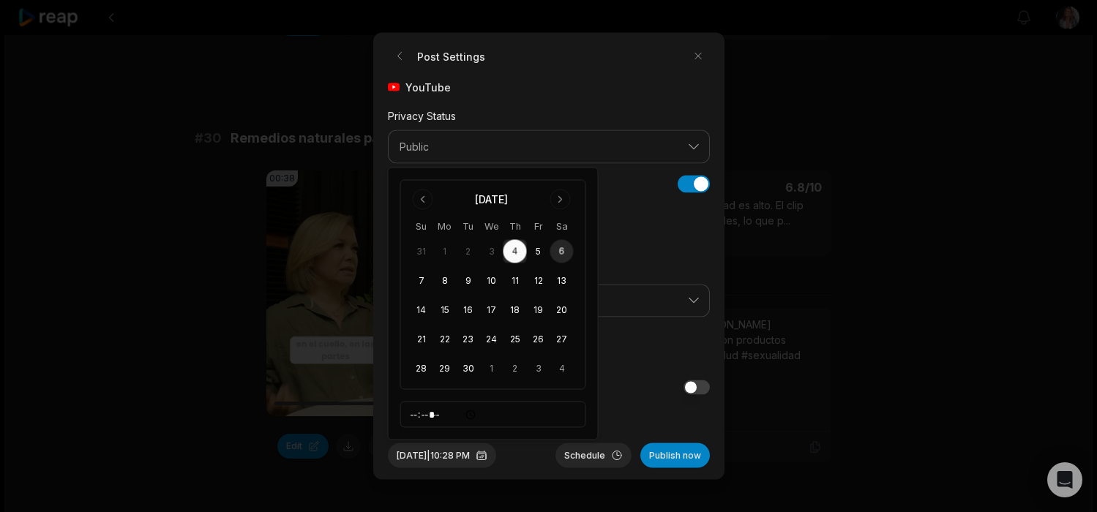
click at [562, 252] on button "6" at bounding box center [562, 251] width 23 height 23
click at [450, 415] on input "*****" at bounding box center [493, 415] width 186 height 26
click at [423, 416] on input "*****" at bounding box center [493, 415] width 186 height 26
click at [449, 416] on input "*****" at bounding box center [493, 415] width 186 height 26
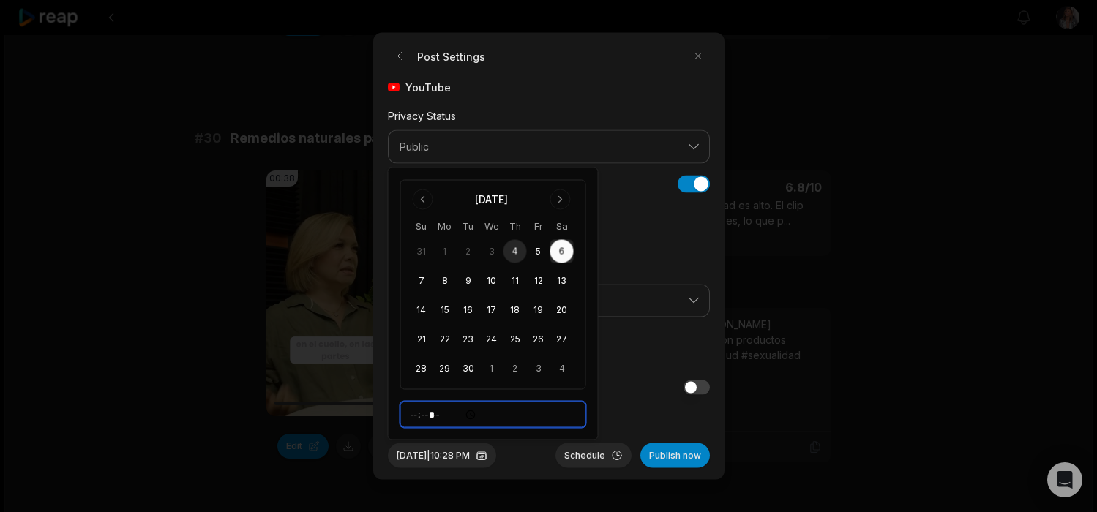
type input "*****"
click at [586, 454] on button "Schedule" at bounding box center [594, 456] width 76 height 25
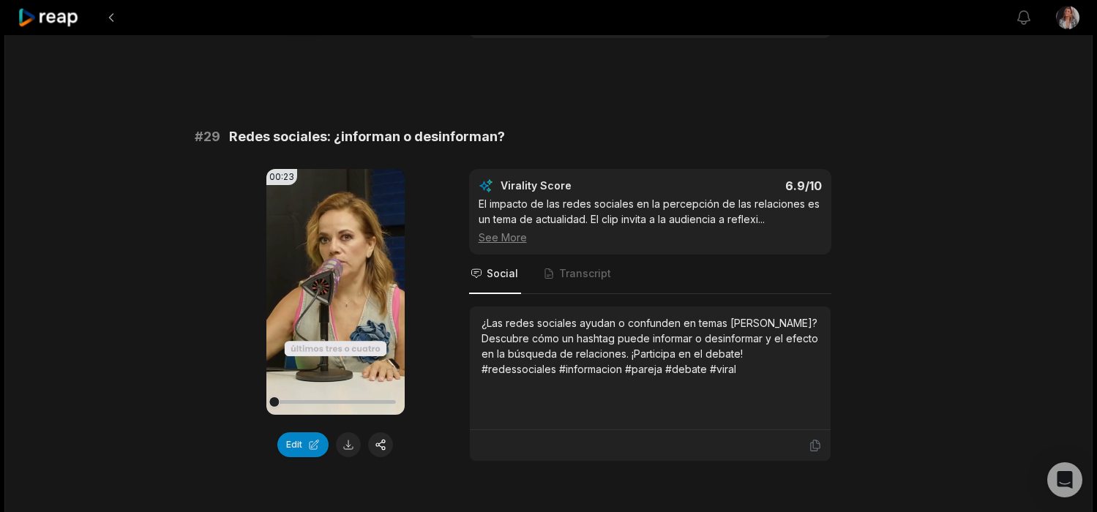
scroll to position [3452, 0]
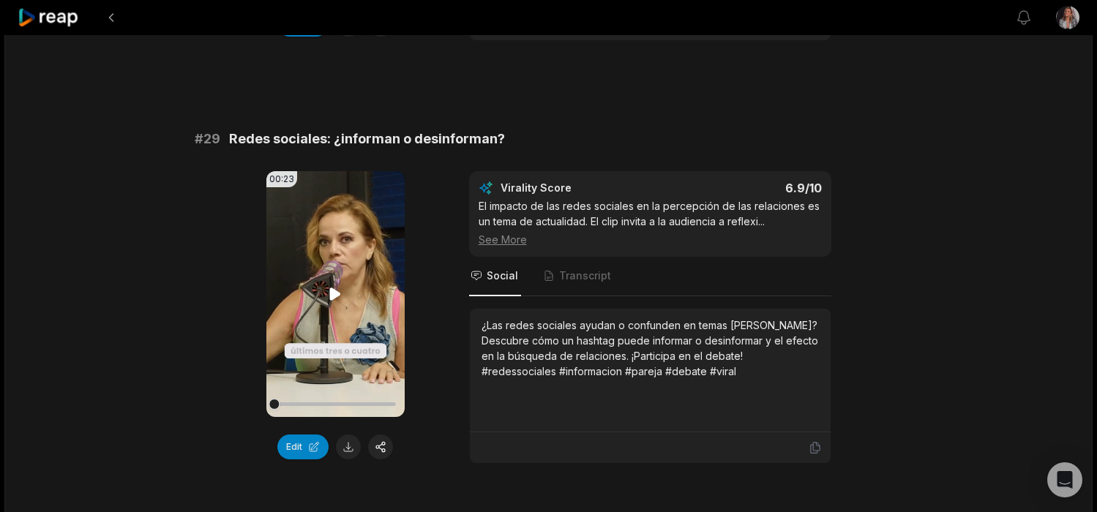
click at [326, 286] on icon at bounding box center [335, 295] width 18 height 18
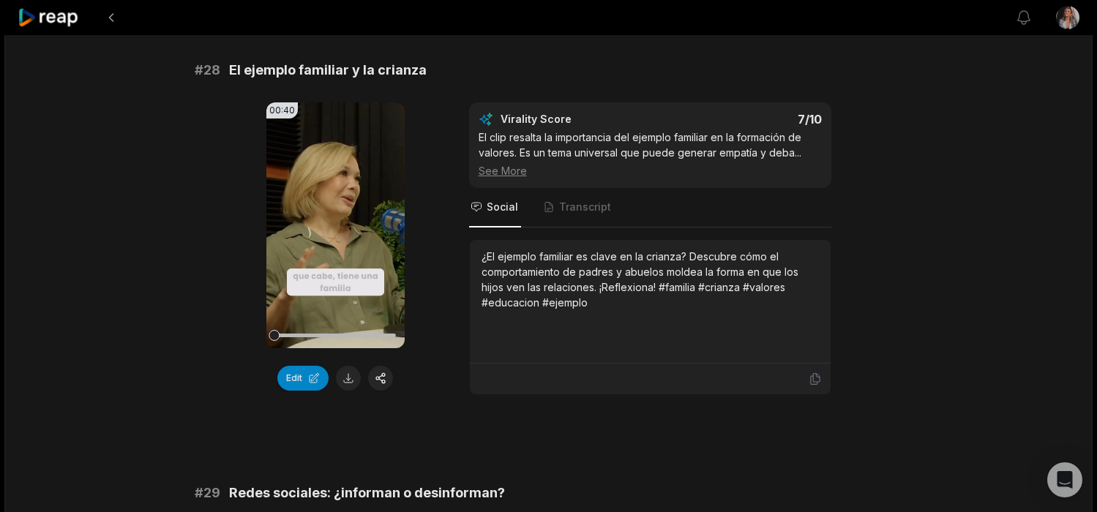
scroll to position [3086, 0]
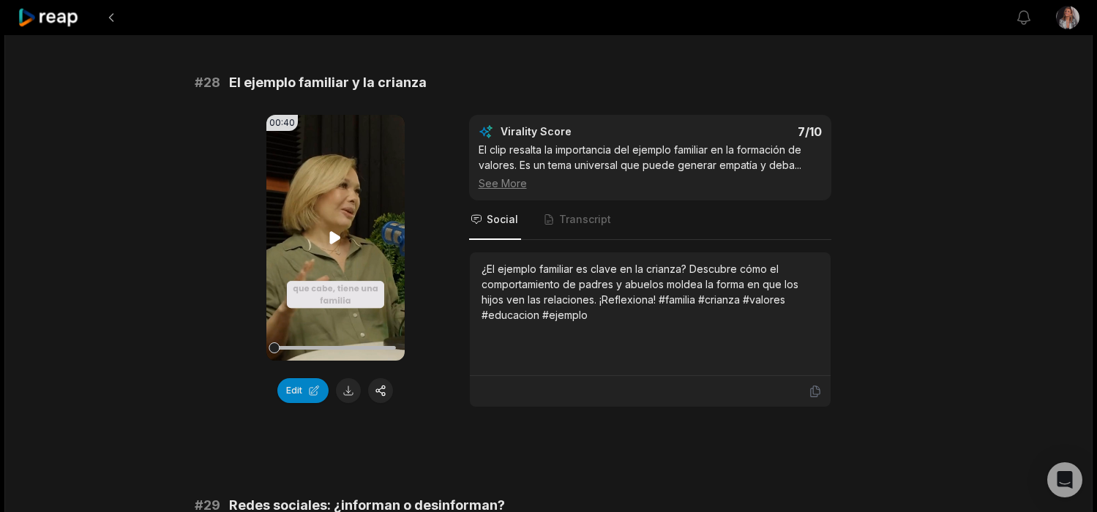
click at [337, 229] on icon at bounding box center [335, 238] width 18 height 18
click at [301, 378] on button "Edit" at bounding box center [302, 390] width 51 height 25
